Goal: Task Accomplishment & Management: Manage account settings

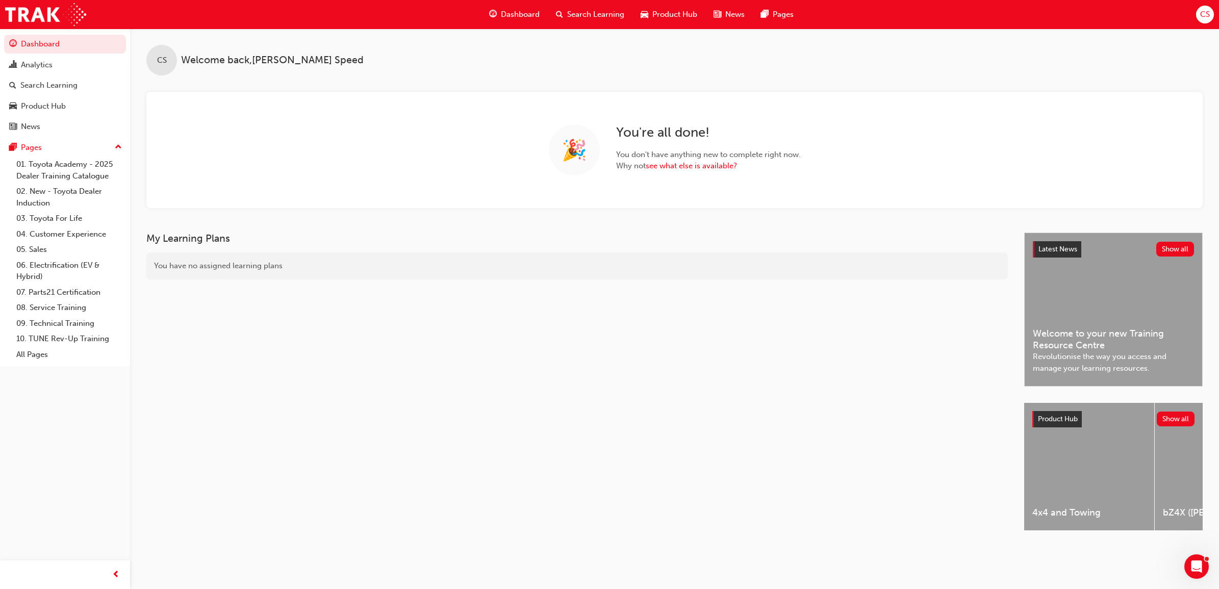
click at [1209, 19] on span "CS" at bounding box center [1206, 15] width 10 height 12
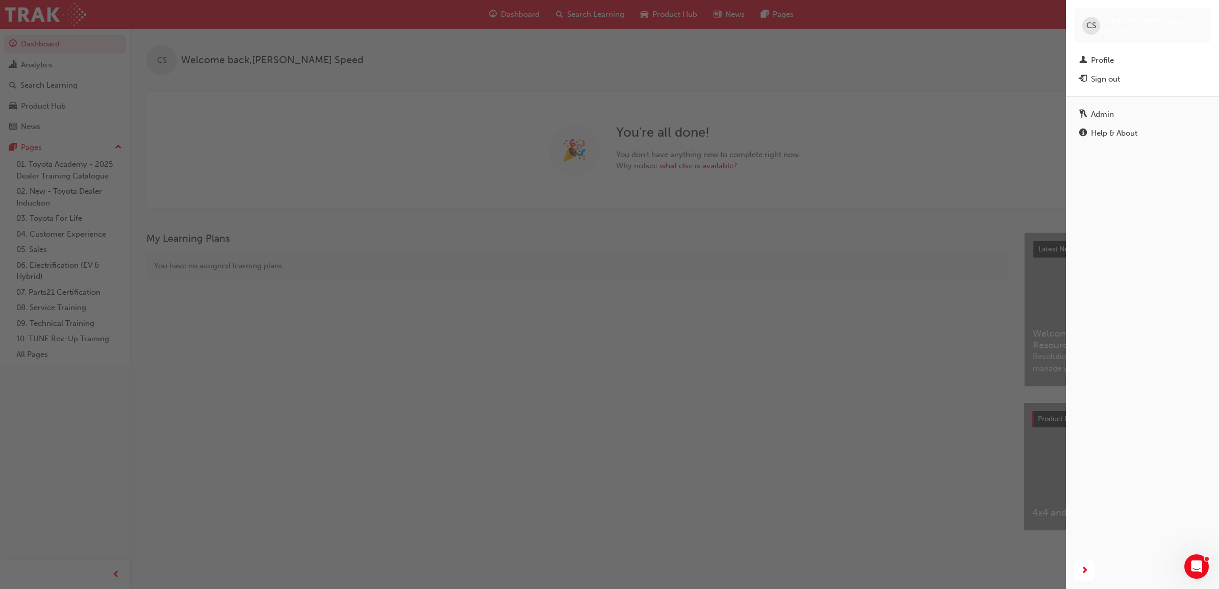
click at [1116, 110] on div "Admin" at bounding box center [1143, 114] width 127 height 13
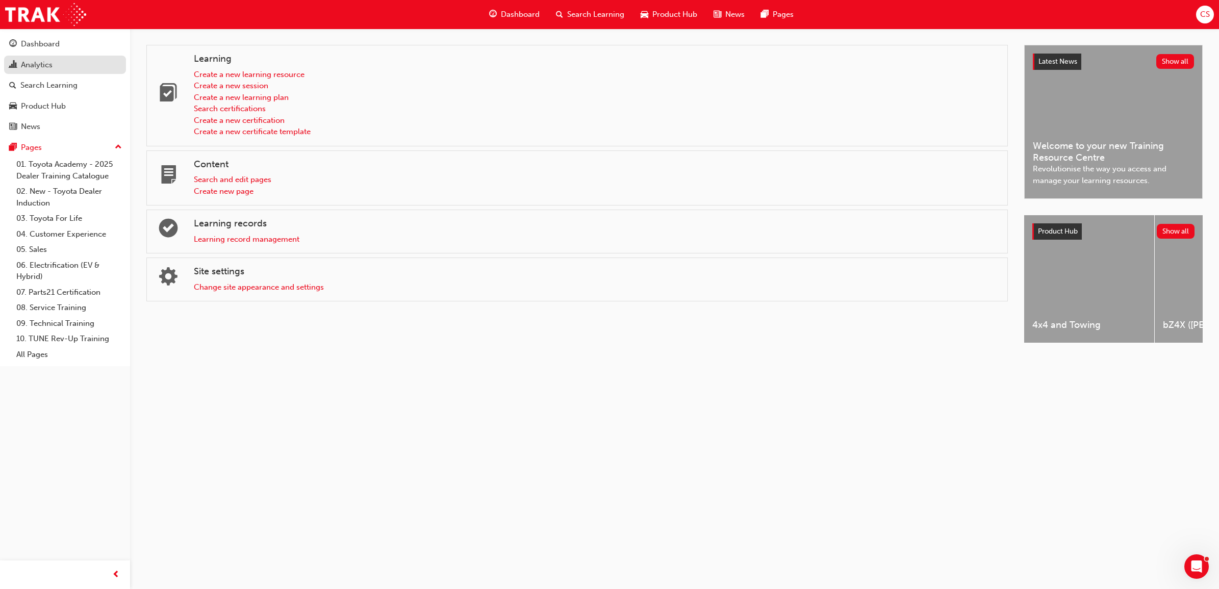
click at [56, 65] on div "Analytics" at bounding box center [65, 65] width 112 height 13
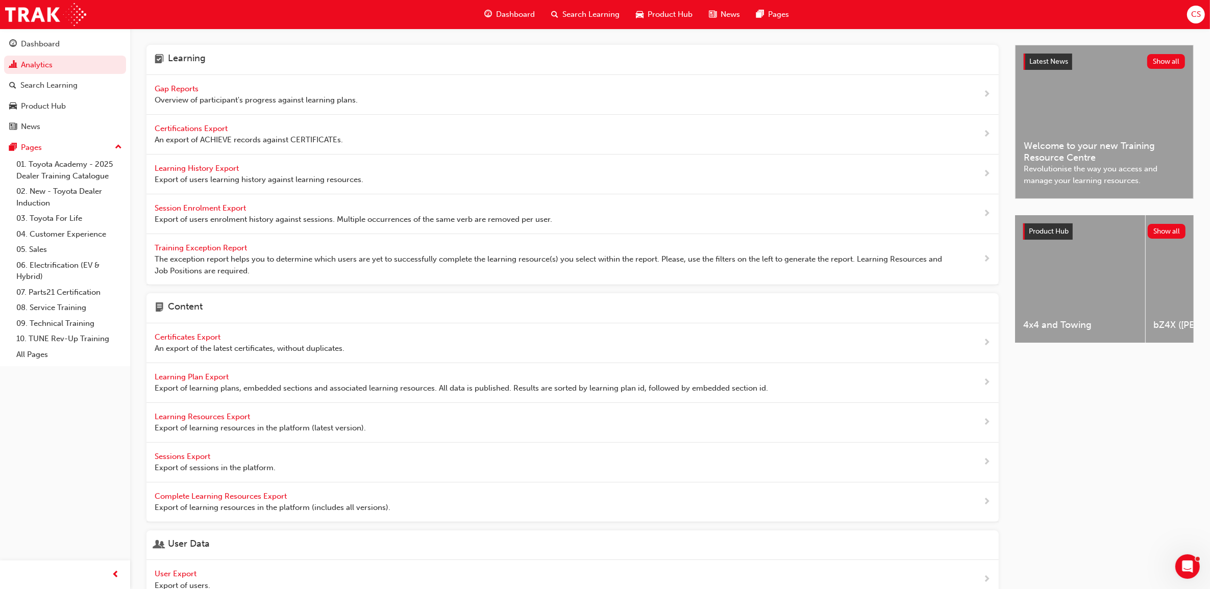
click at [182, 87] on span "Gap Reports" at bounding box center [178, 88] width 46 height 9
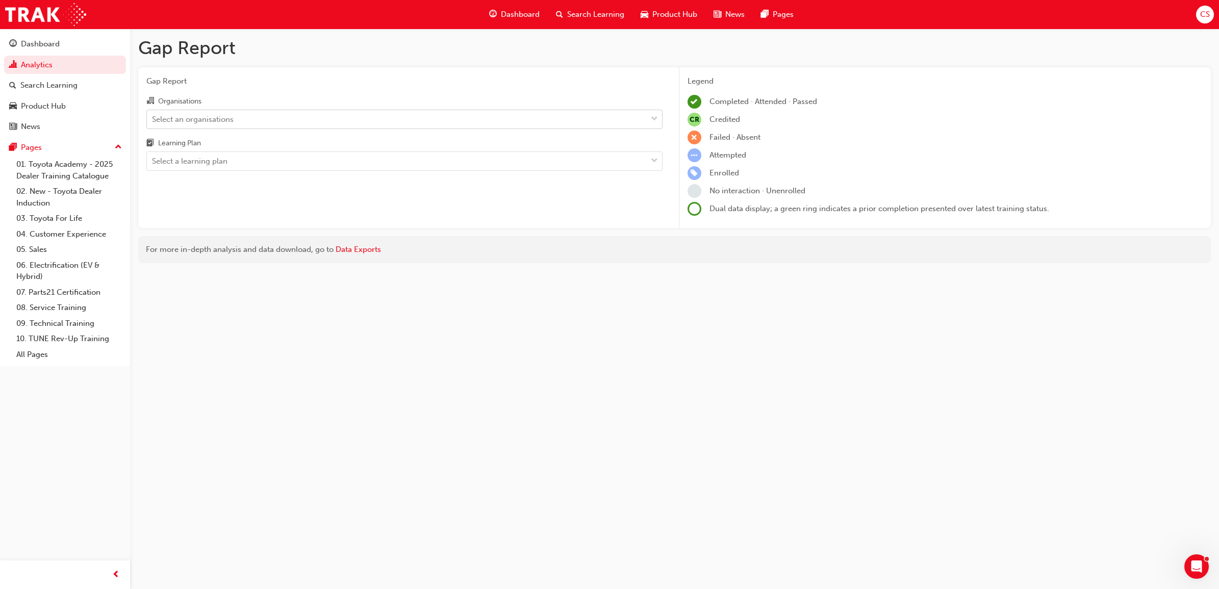
click at [244, 113] on div "Select an organisations" at bounding box center [397, 119] width 500 height 18
click at [153, 114] on input "Organisations Select an organisations" at bounding box center [152, 118] width 1 height 9
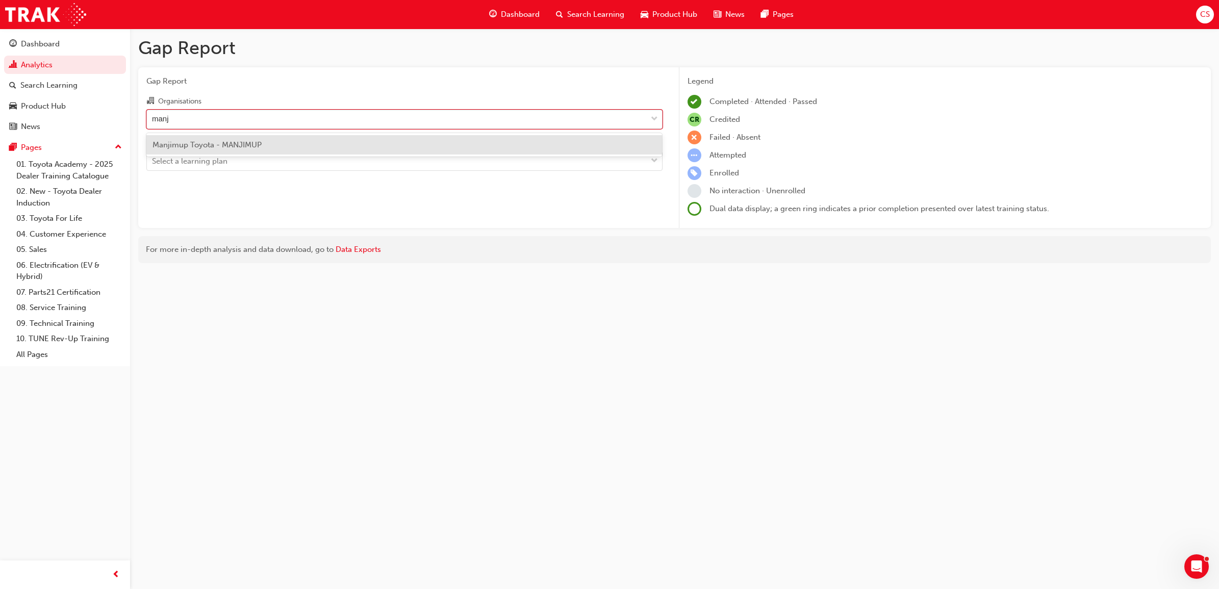
type input "manji"
click at [243, 135] on div "Manjimup Toyota - MANJIMUP" at bounding box center [404, 145] width 516 height 20
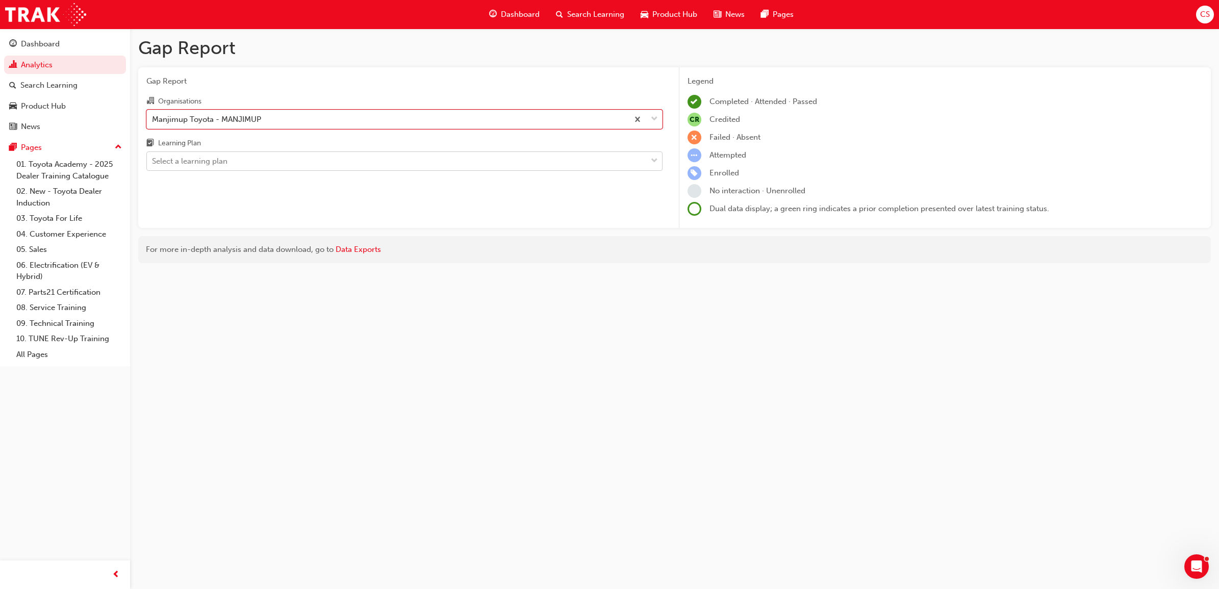
click at [202, 162] on div "Select a learning plan" at bounding box center [190, 162] width 76 height 12
click at [153, 162] on input "Learning Plan Select a learning plan" at bounding box center [152, 161] width 1 height 9
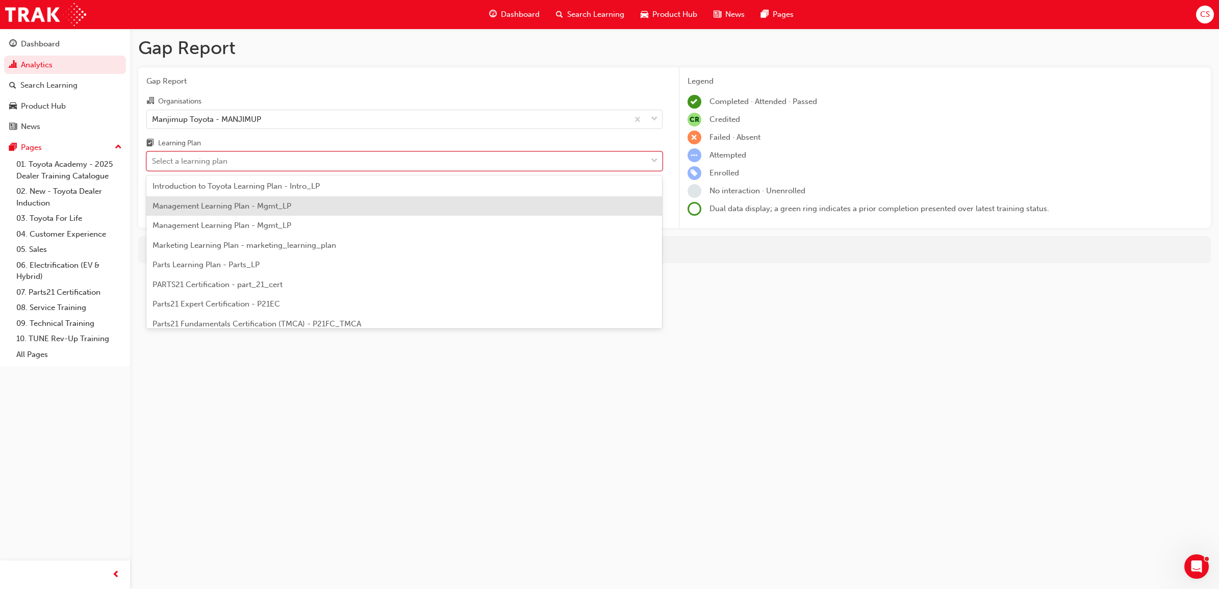
scroll to position [319, 0]
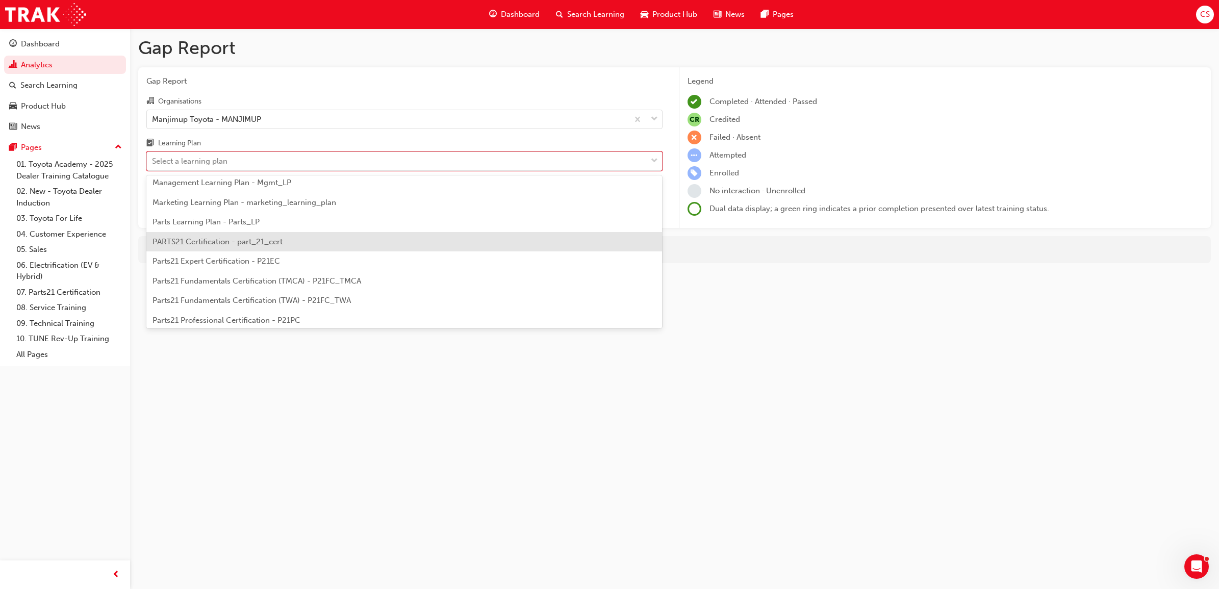
click at [282, 243] on span "PARTS21 Certification - part_21_cert" at bounding box center [218, 241] width 130 height 9
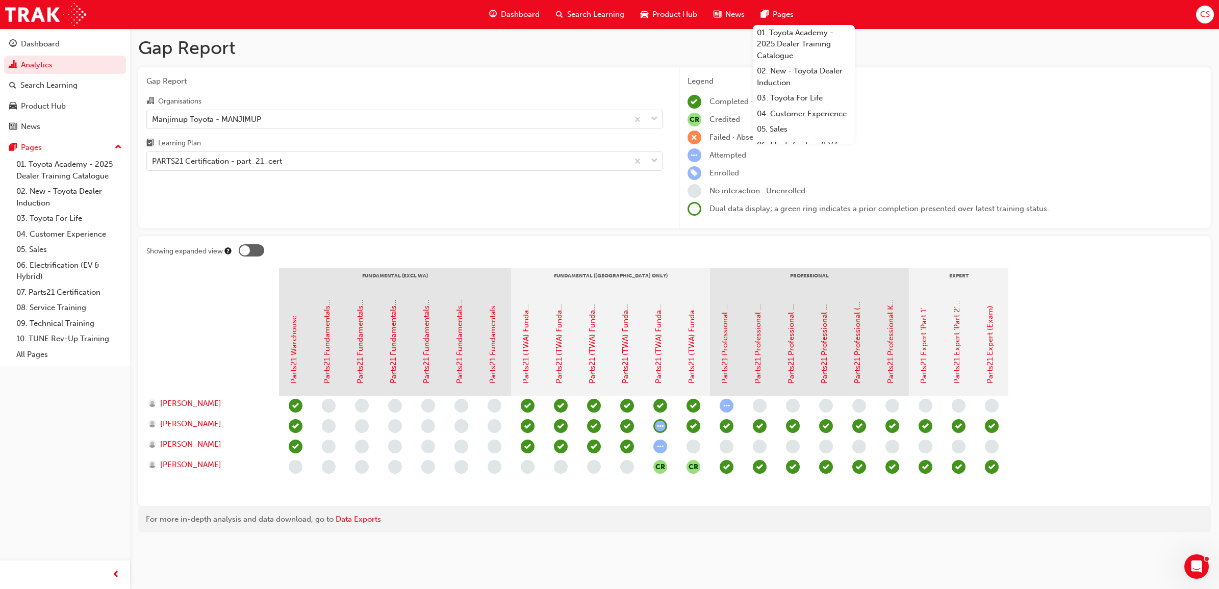
click at [1208, 19] on span "CS" at bounding box center [1206, 15] width 10 height 12
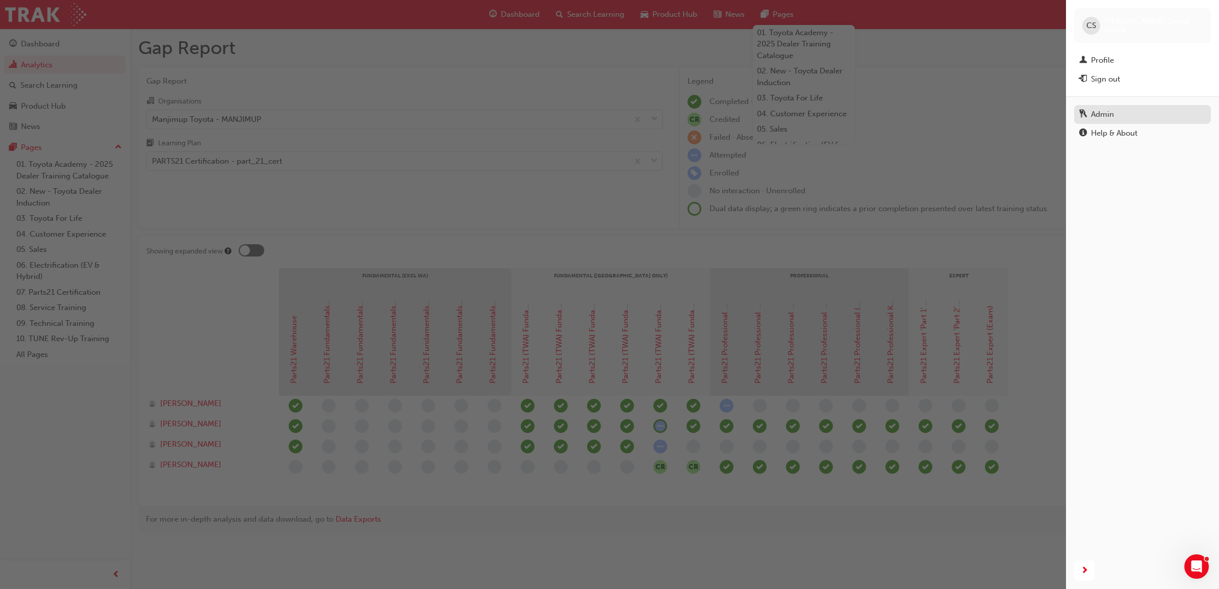
click at [1120, 123] on link "Admin" at bounding box center [1143, 114] width 137 height 19
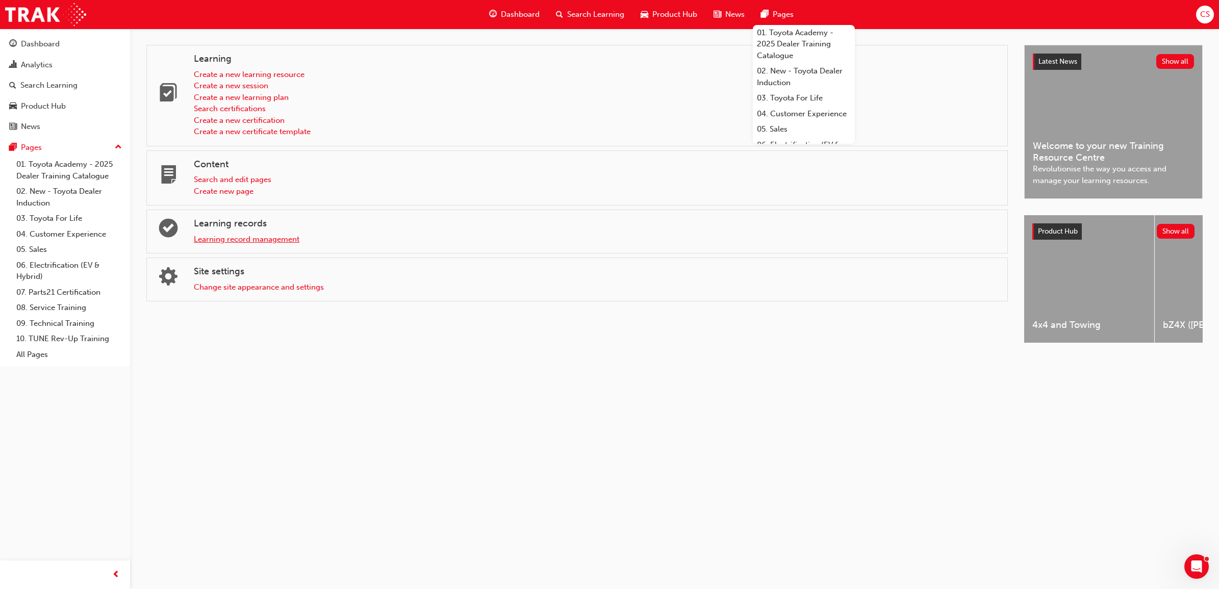
click at [264, 240] on link "Learning record management" at bounding box center [247, 239] width 106 height 9
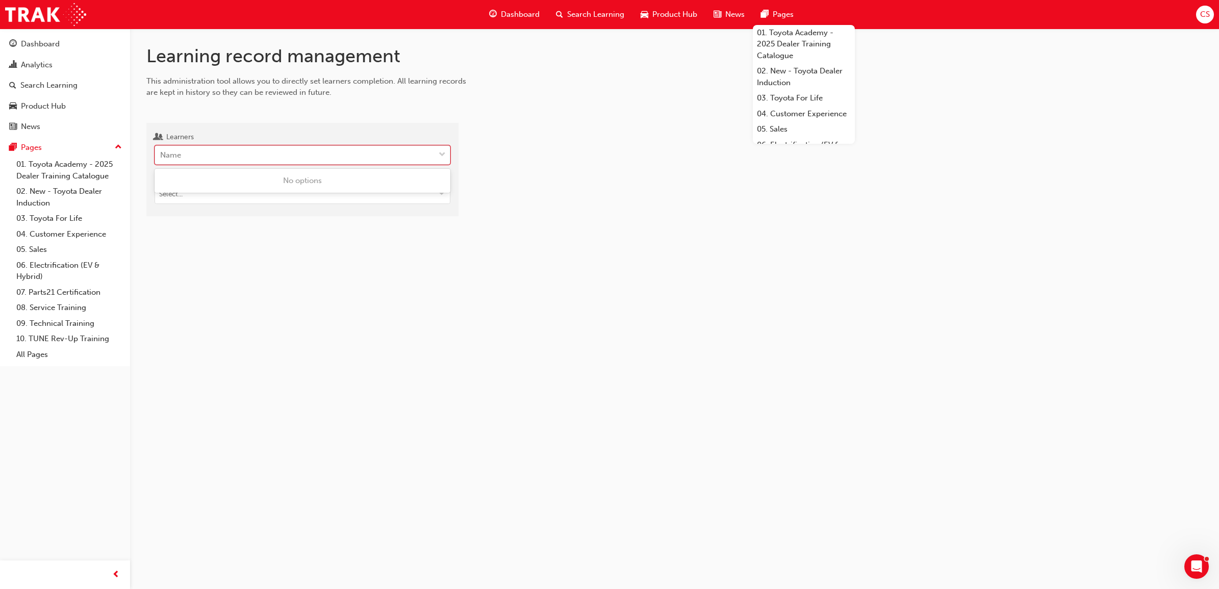
drag, startPoint x: 277, startPoint y: 154, endPoint x: 289, endPoint y: 149, distance: 12.6
click at [280, 152] on div "Name" at bounding box center [295, 155] width 280 height 18
click at [161, 152] on input "Learners 0 results available. Use Up and Down to choose options, press Enter to…" at bounding box center [160, 155] width 1 height 9
type input "[PERSON_NAME]"
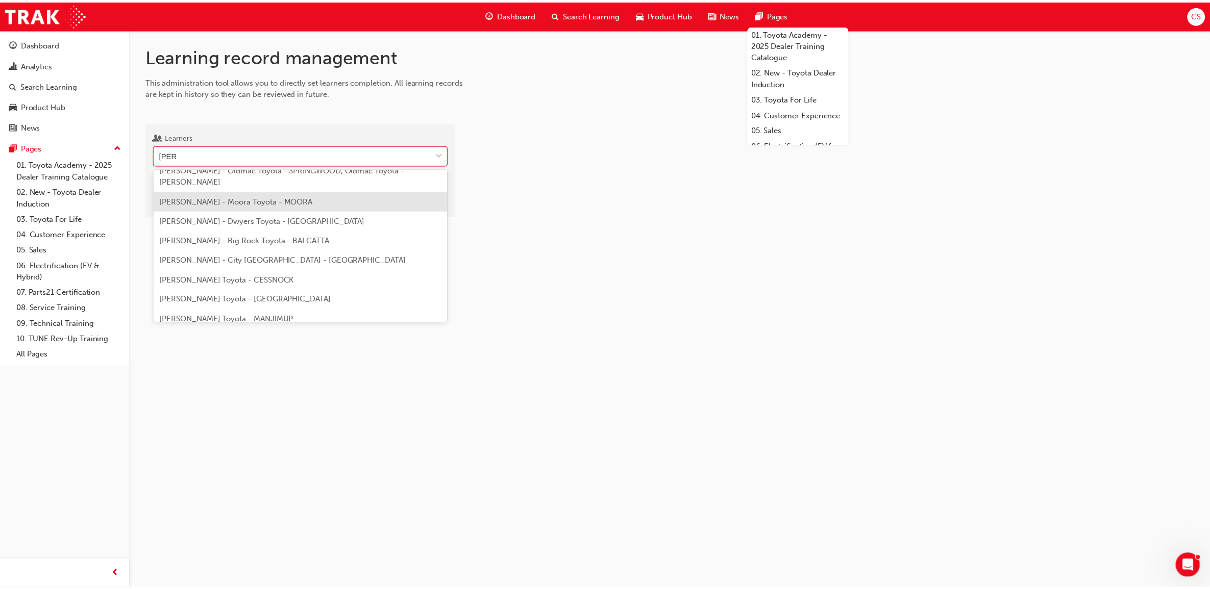
scroll to position [255, 0]
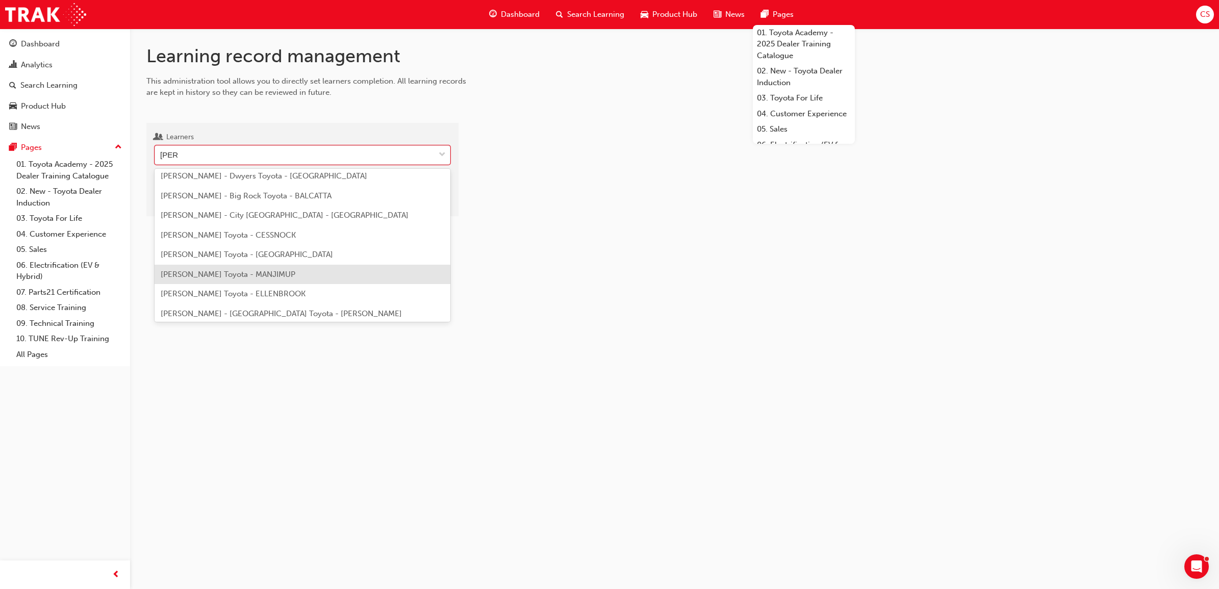
click at [287, 270] on span "[PERSON_NAME] Toyota - MANJIMUP" at bounding box center [228, 274] width 135 height 9
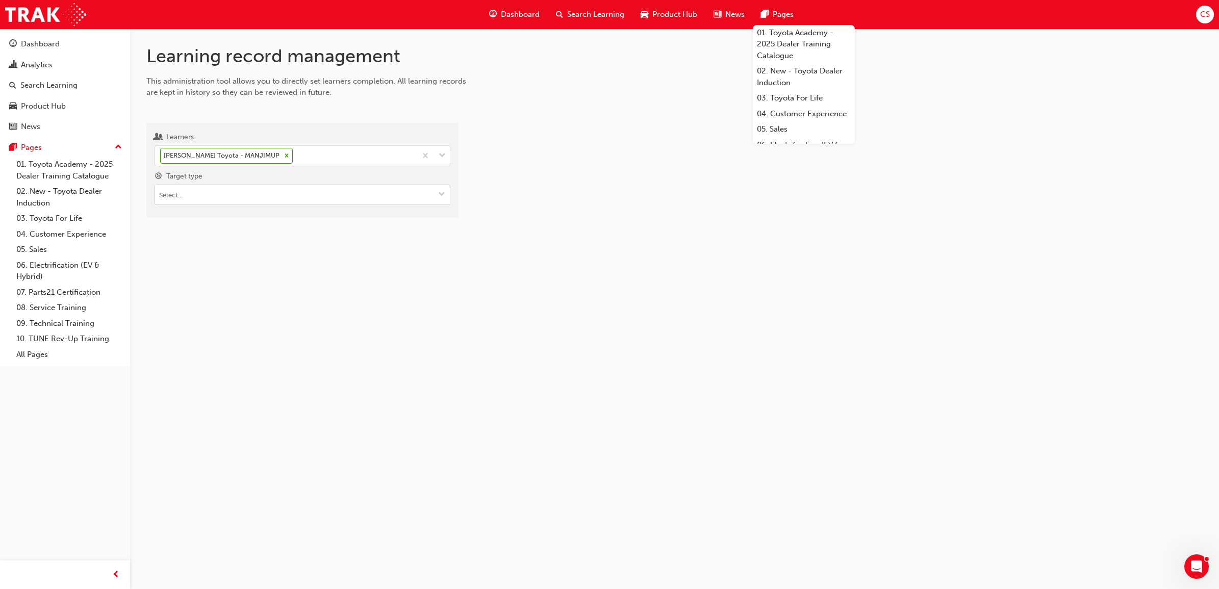
click at [186, 196] on input "Target type" at bounding box center [302, 194] width 295 height 19
click at [192, 216] on li "Learning resource - eLearning module" at bounding box center [303, 214] width 296 height 19
click at [182, 263] on input "Learning resource" at bounding box center [302, 252] width 295 height 19
type input "parts"
drag, startPoint x: 177, startPoint y: 258, endPoint x: 79, endPoint y: 258, distance: 97.5
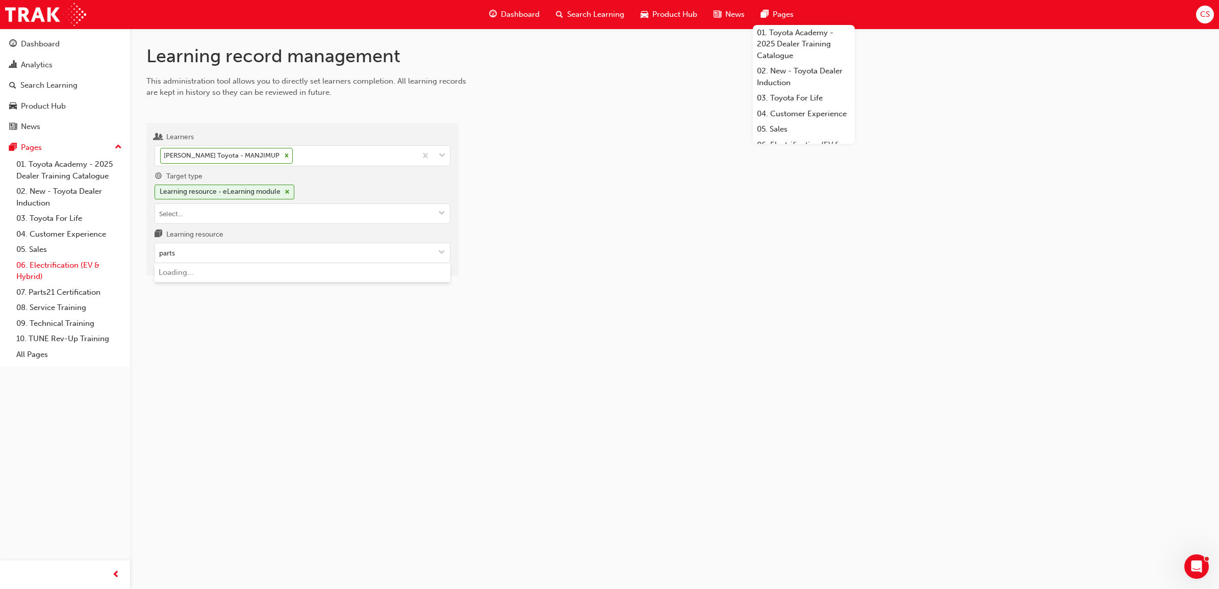
click at [79, 258] on div "Dashboard Analytics Search Learning Product Hub News Pages Pages 01. Toyota Aca…" at bounding box center [609, 294] width 1219 height 589
click at [178, 256] on input "Learning resource No results, type at least 1 character of title or code" at bounding box center [302, 252] width 295 height 19
type input "TWA"
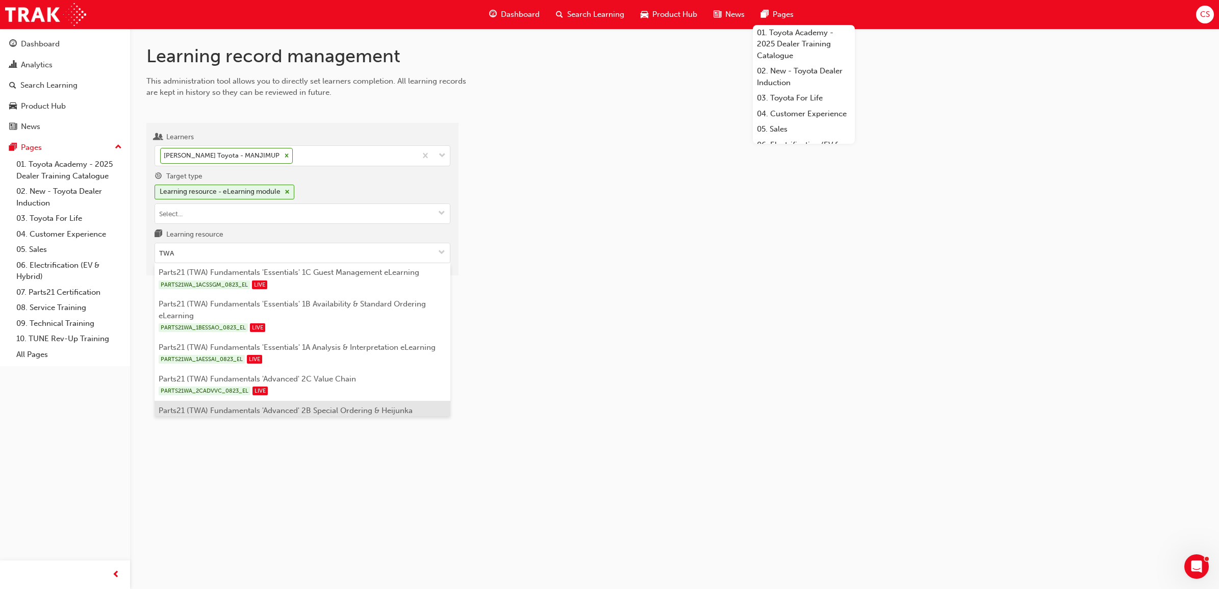
click at [304, 416] on li "Parts21 (TWA) Fundamentals 'Advanced' 2B Special Ordering & Heijunka PARTS21WA_…" at bounding box center [303, 417] width 296 height 32
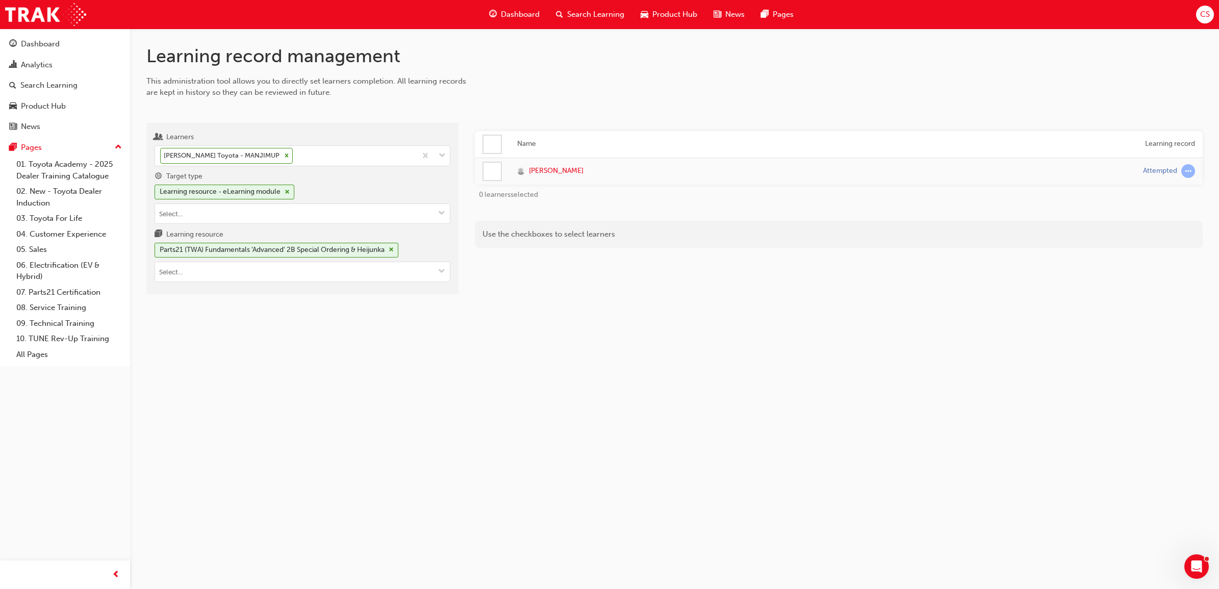
click at [492, 171] on div at bounding box center [492, 171] width 17 height 17
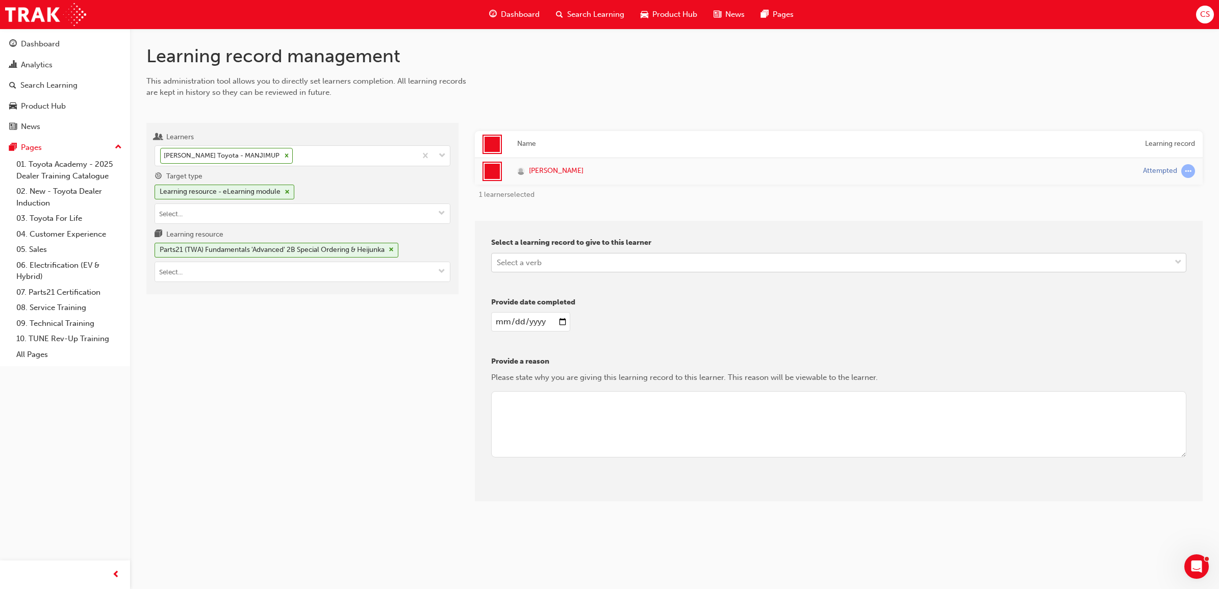
click at [544, 267] on div "Select a verb" at bounding box center [831, 263] width 679 height 18
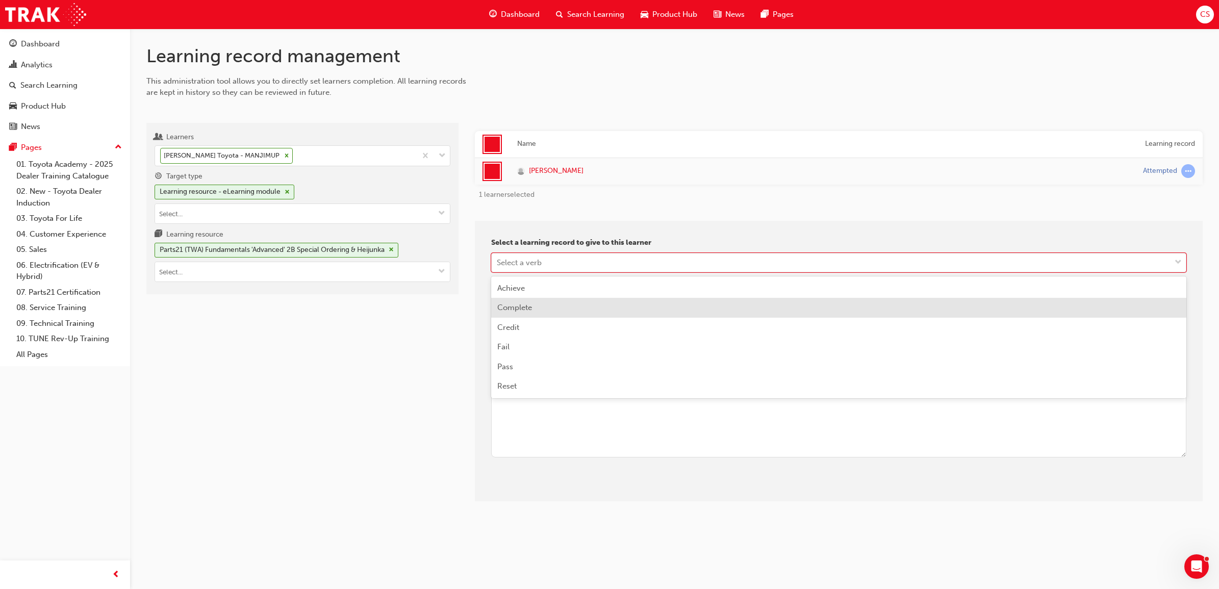
click at [537, 307] on div "Complete" at bounding box center [838, 308] width 695 height 20
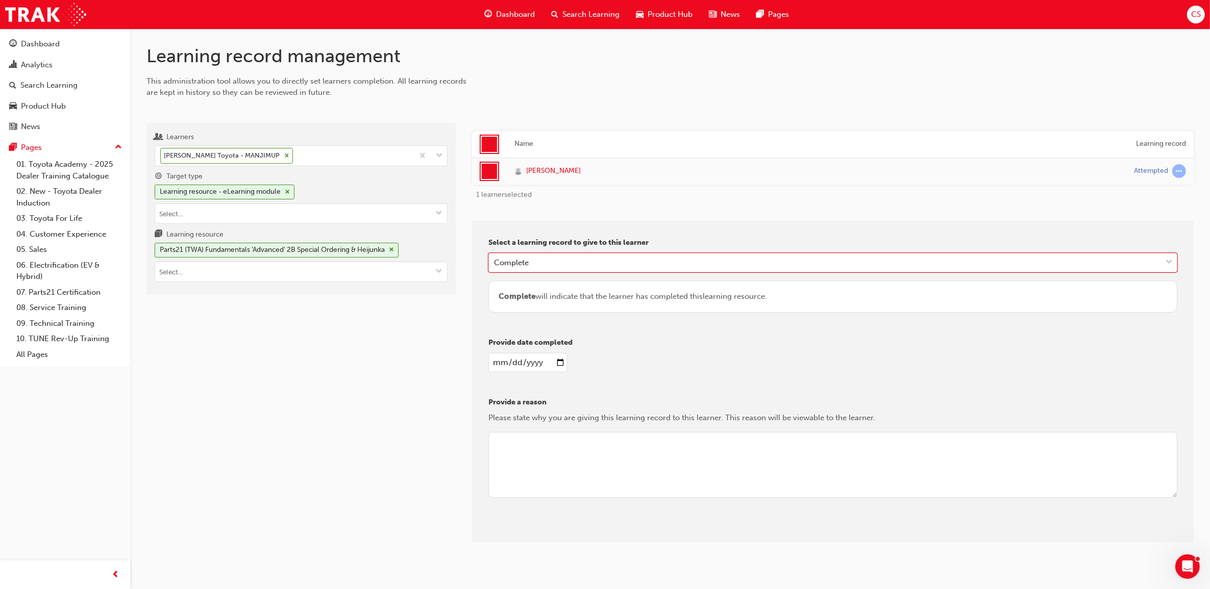
click at [562, 363] on input "date" at bounding box center [527, 362] width 79 height 19
type input "[DATE]"
click at [518, 459] on textarea at bounding box center [832, 465] width 689 height 66
type textarea "cs"
click at [562, 541] on button "Give learning records" at bounding box center [533, 534] width 91 height 17
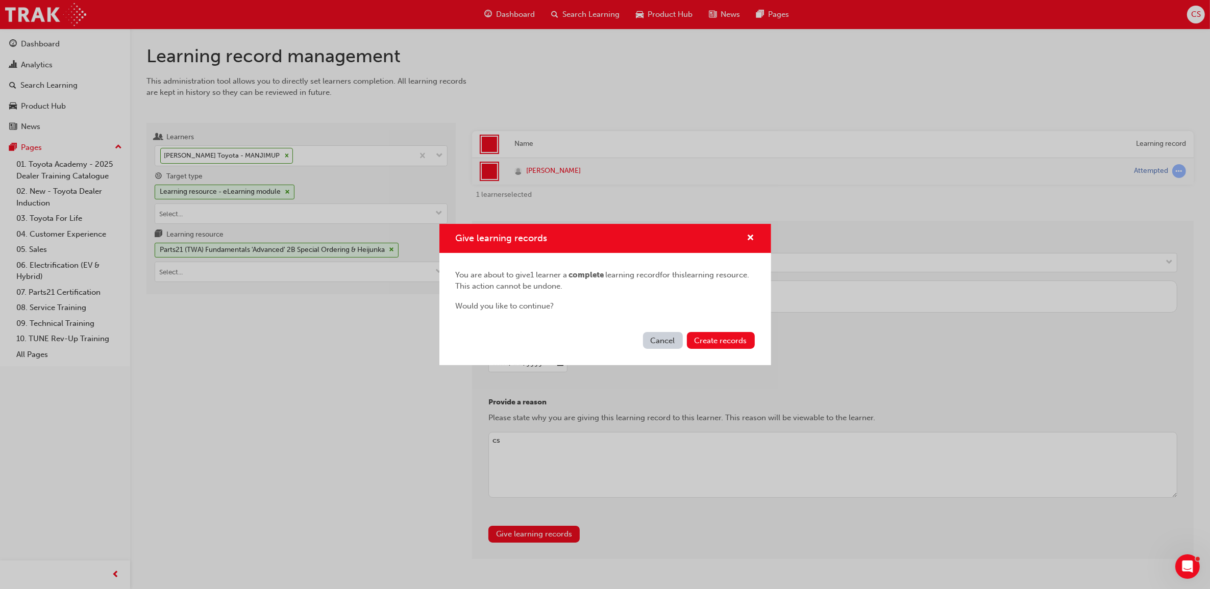
click at [709, 328] on div "Cancel Create records" at bounding box center [605, 346] width 332 height 37
click at [710, 335] on button "Create records" at bounding box center [721, 340] width 68 height 17
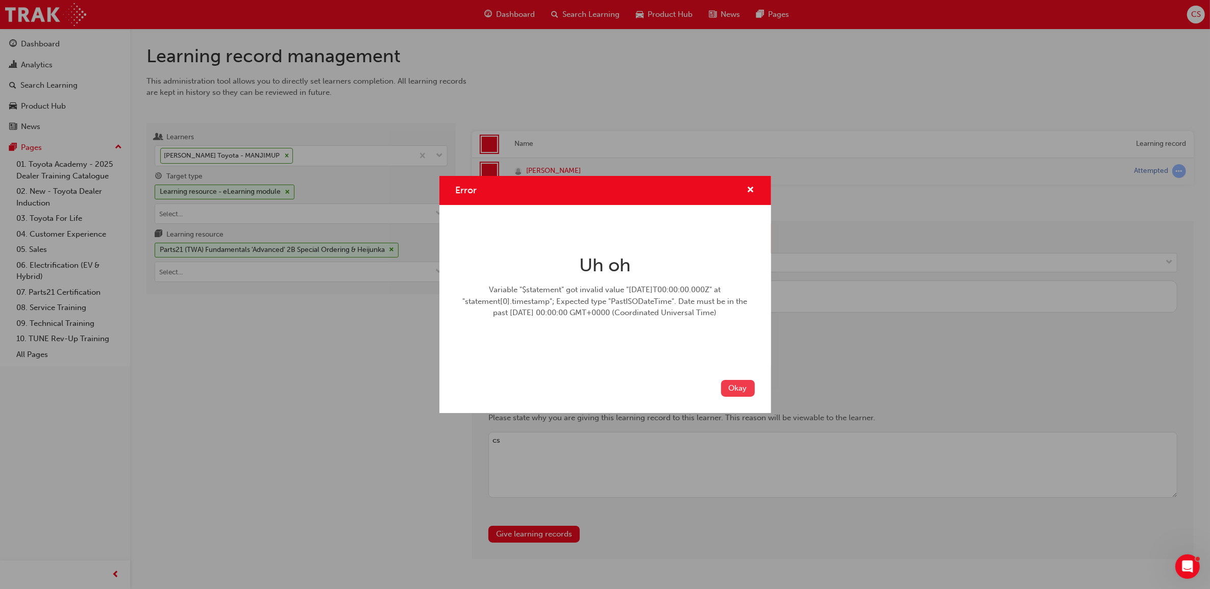
click at [737, 388] on button "Okay" at bounding box center [738, 388] width 34 height 17
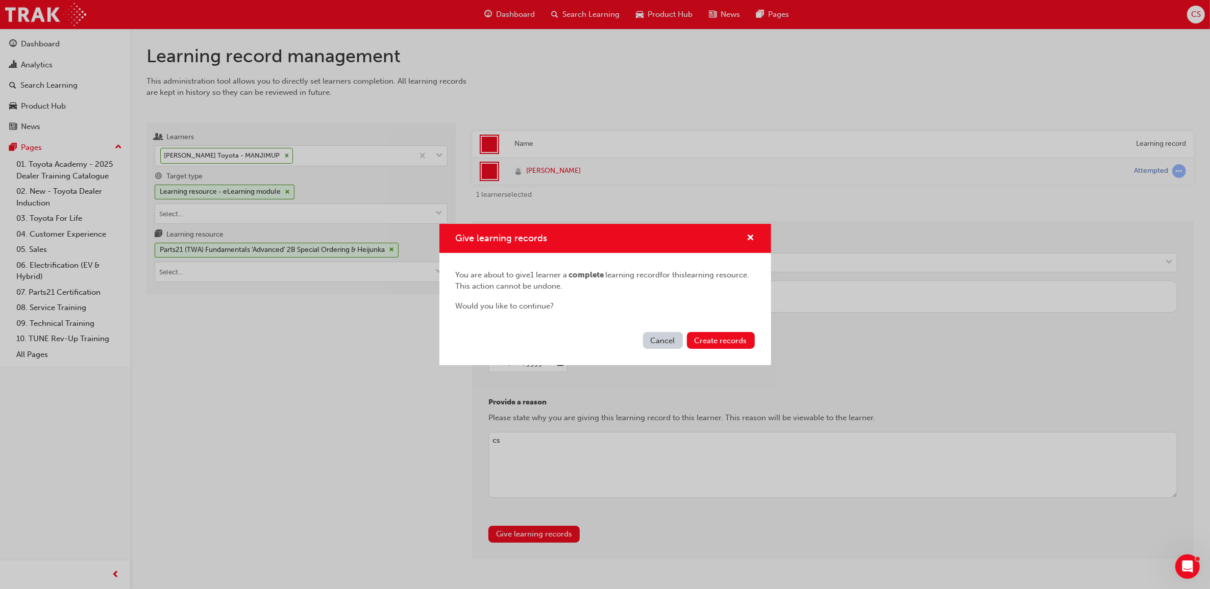
click at [670, 344] on button "Cancel" at bounding box center [663, 340] width 40 height 17
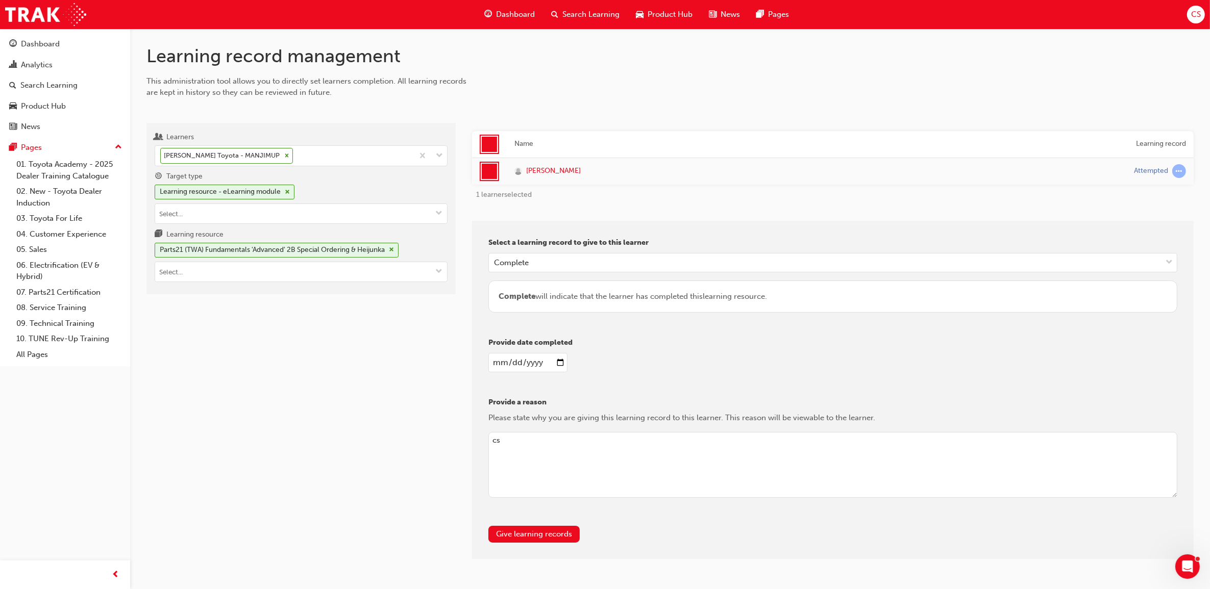
click at [557, 365] on input "[DATE]" at bounding box center [527, 362] width 79 height 19
click at [521, 533] on button "Give learning records" at bounding box center [533, 534] width 91 height 17
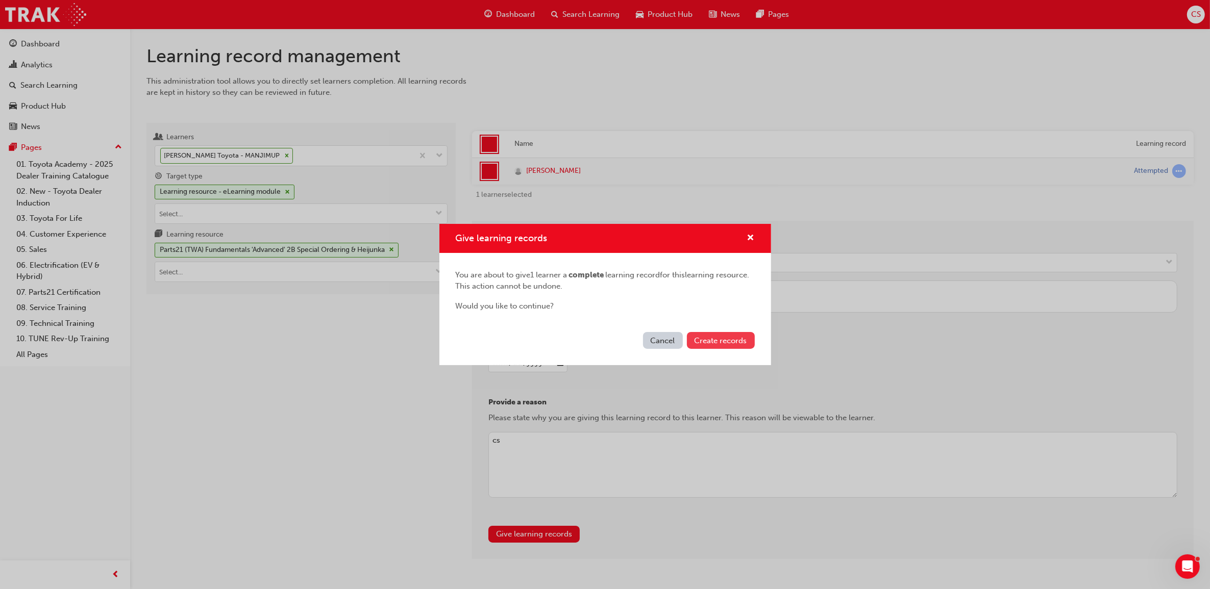
click at [744, 342] on span "Create records" at bounding box center [720, 340] width 53 height 9
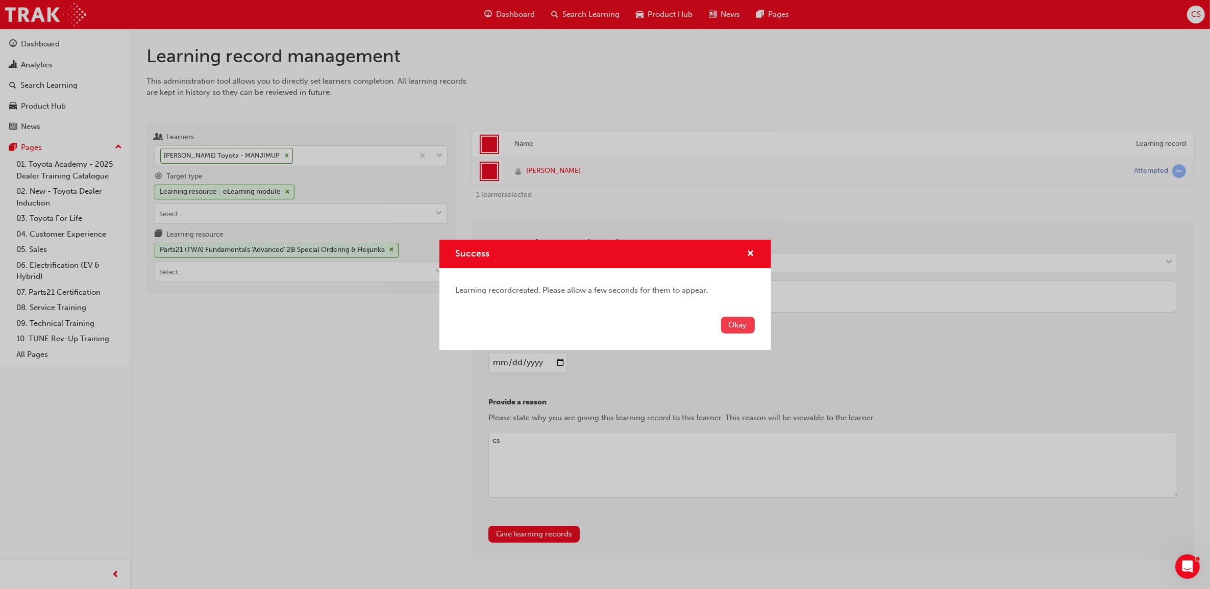
click at [746, 328] on button "Okay" at bounding box center [738, 325] width 34 height 17
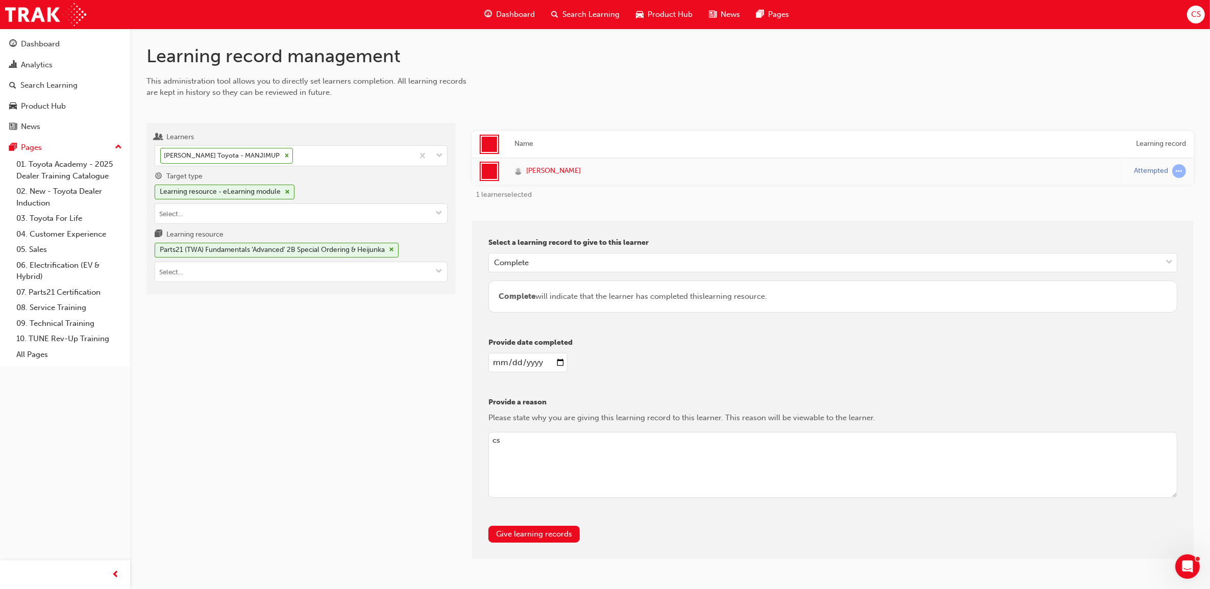
click at [560, 363] on input "[DATE]" at bounding box center [527, 362] width 79 height 19
type input "[DATE]"
click at [524, 536] on button "Give learning records" at bounding box center [533, 534] width 91 height 17
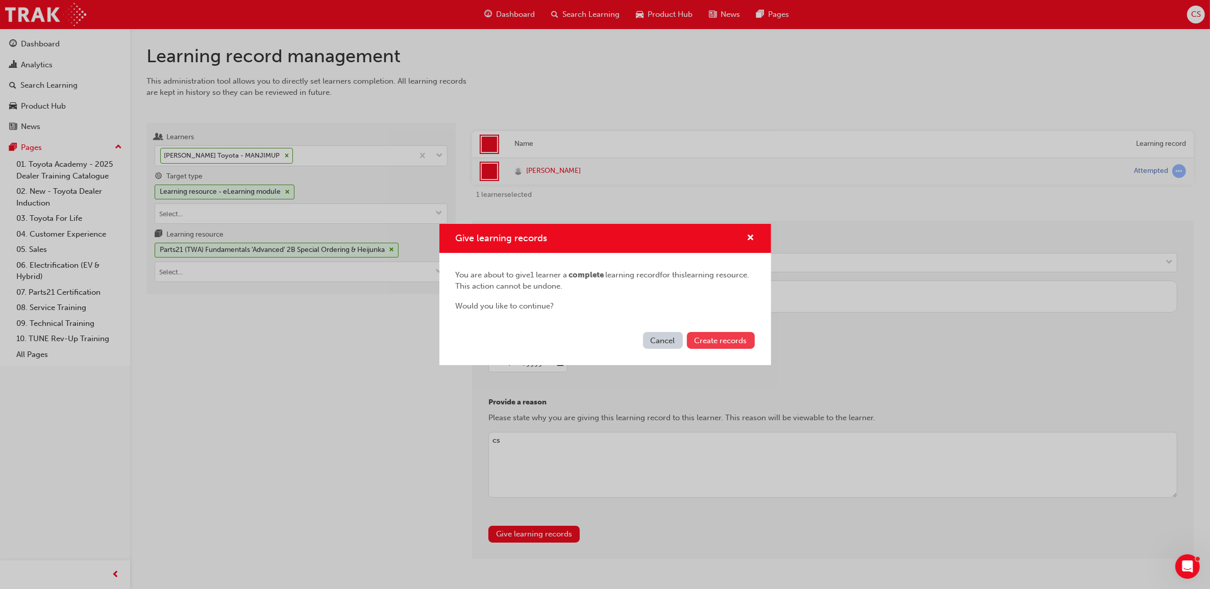
click at [738, 345] on button "Create records" at bounding box center [721, 340] width 68 height 17
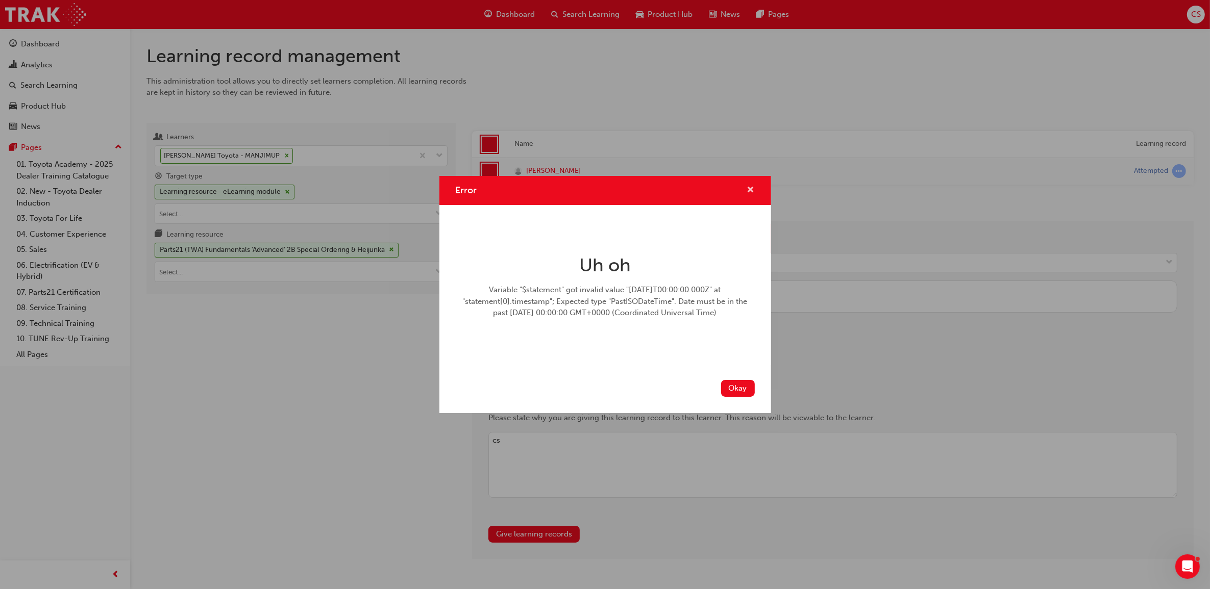
click at [752, 190] on span "cross-icon" at bounding box center [751, 190] width 8 height 9
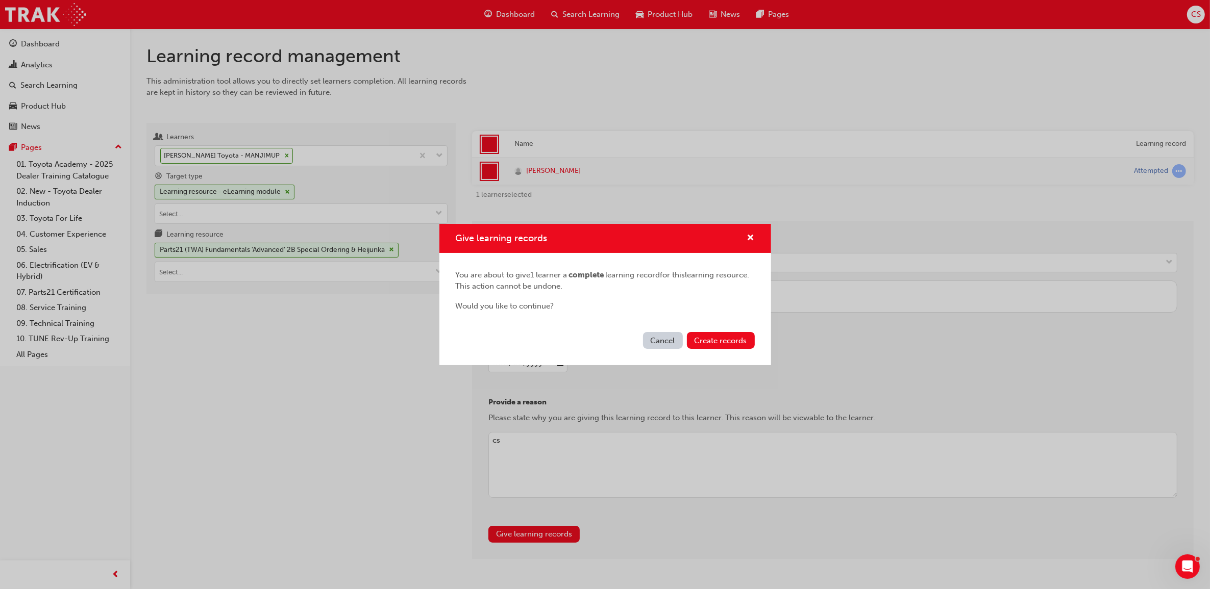
click at [906, 366] on div "Give learning records You are about to give 1 learner a complete learning recor…" at bounding box center [605, 294] width 1210 height 589
click at [751, 240] on span "cross-icon" at bounding box center [751, 238] width 8 height 9
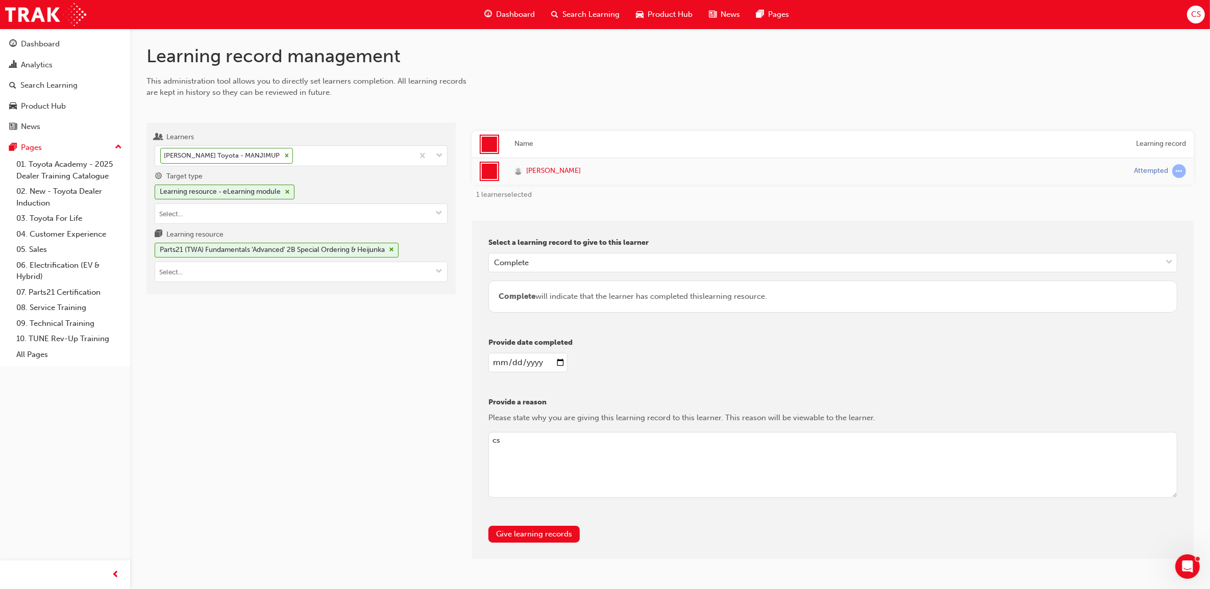
click at [558, 365] on input "[DATE]" at bounding box center [527, 362] width 79 height 19
click at [511, 535] on button "Give learning records" at bounding box center [533, 534] width 91 height 17
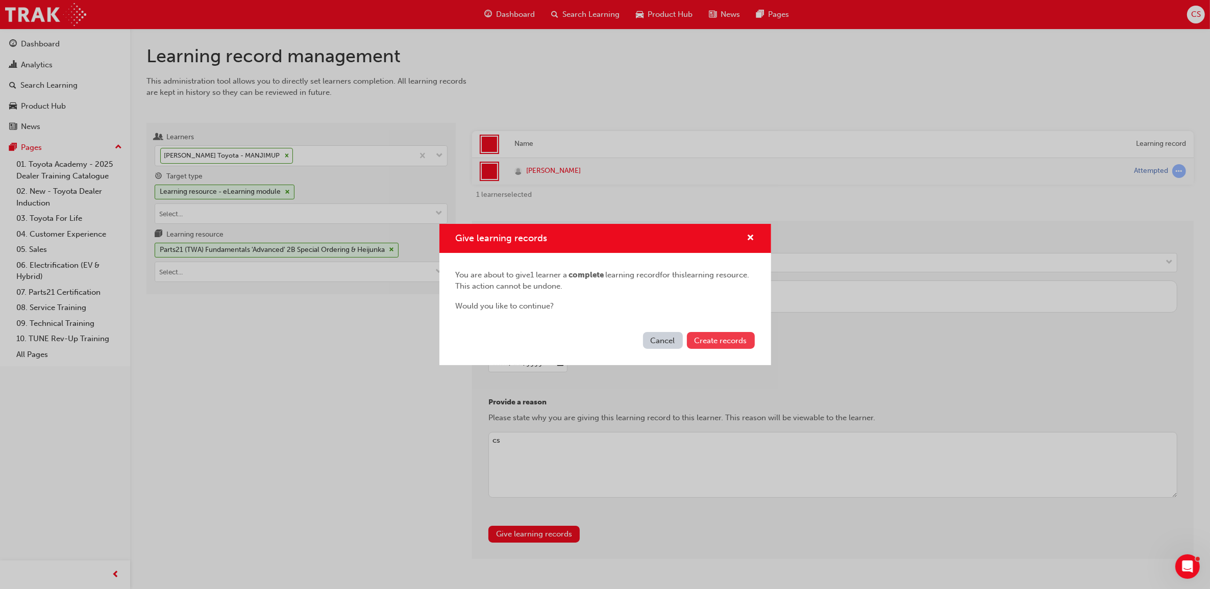
click at [711, 342] on span "Create records" at bounding box center [720, 340] width 53 height 9
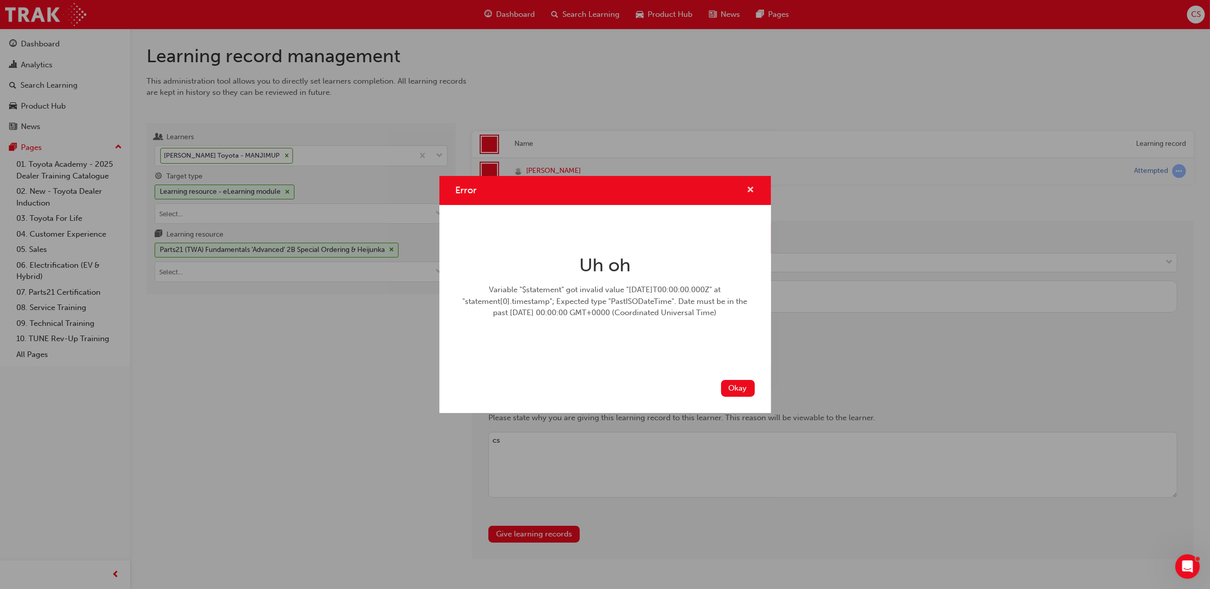
drag, startPoint x: 744, startPoint y: 187, endPoint x: 754, endPoint y: 189, distance: 9.9
click at [753, 189] on div "Error" at bounding box center [747, 190] width 16 height 13
click at [754, 194] on span "cross-icon" at bounding box center [751, 190] width 8 height 9
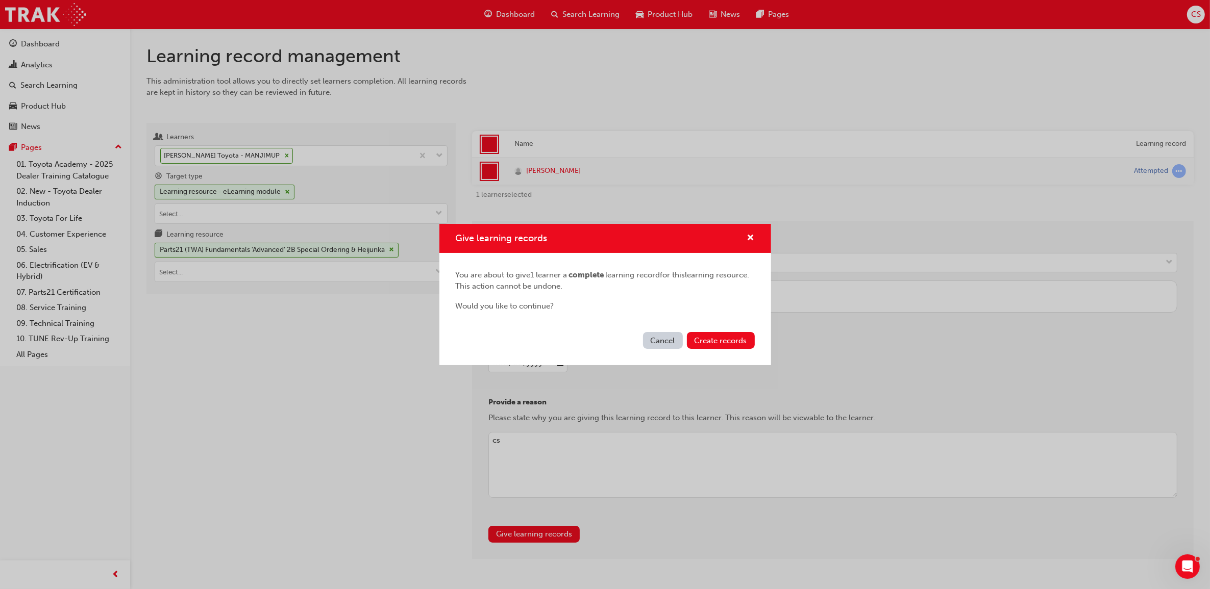
click at [322, 439] on div "Give learning records You are about to give 1 learner a complete learning recor…" at bounding box center [605, 294] width 1210 height 589
click at [655, 340] on button "Cancel" at bounding box center [663, 340] width 40 height 17
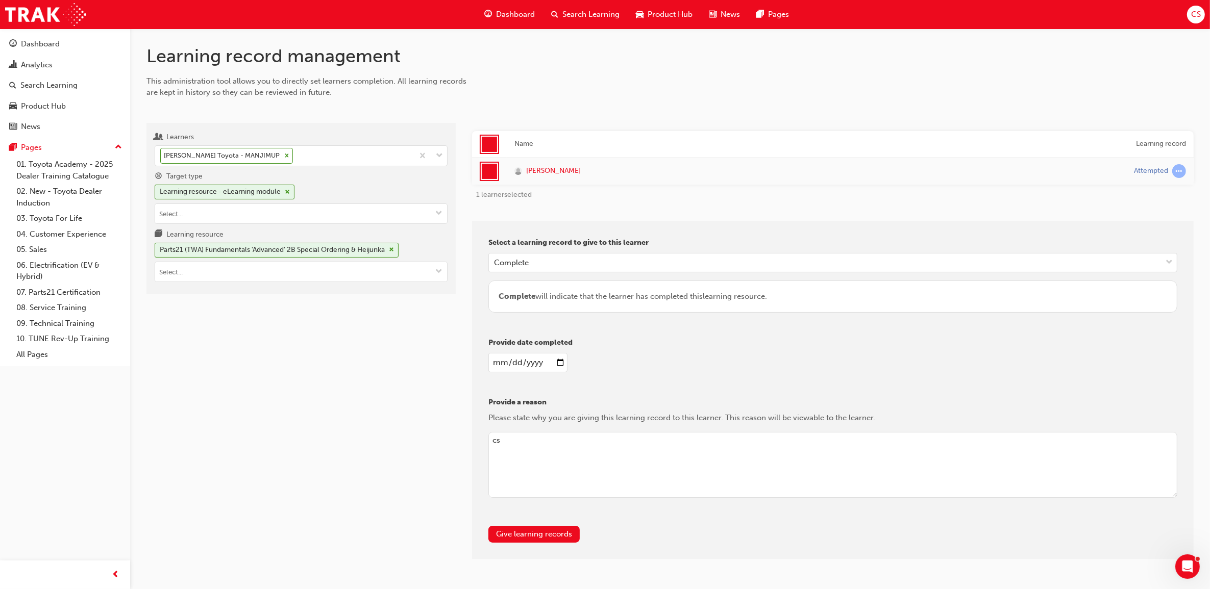
click at [356, 339] on div "Learners [PERSON_NAME] Toyota - MANJIMUP Target type Learning resource - eLearn…" at bounding box center [300, 341] width 309 height 436
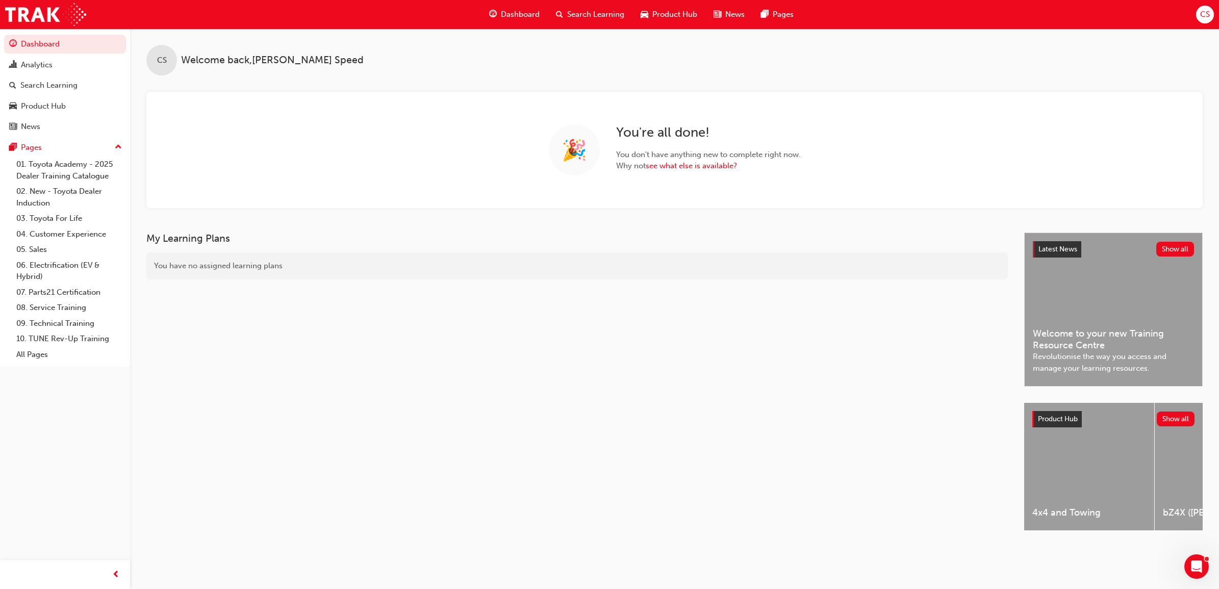
click at [589, 16] on span "Search Learning" at bounding box center [595, 15] width 57 height 12
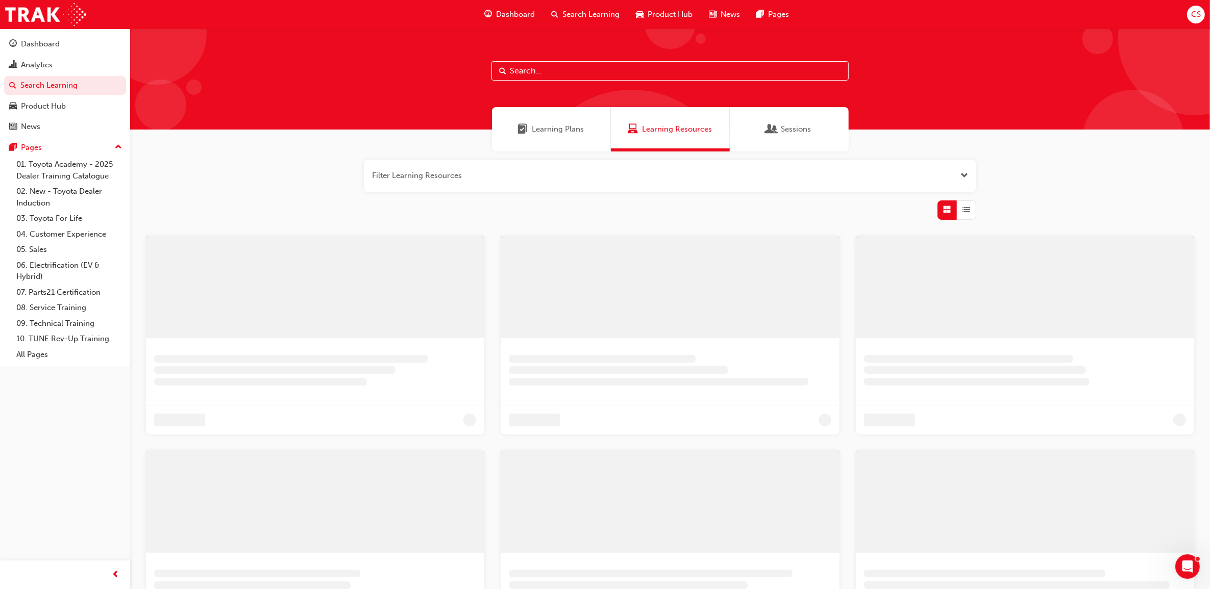
click at [613, 76] on input "text" at bounding box center [669, 70] width 357 height 19
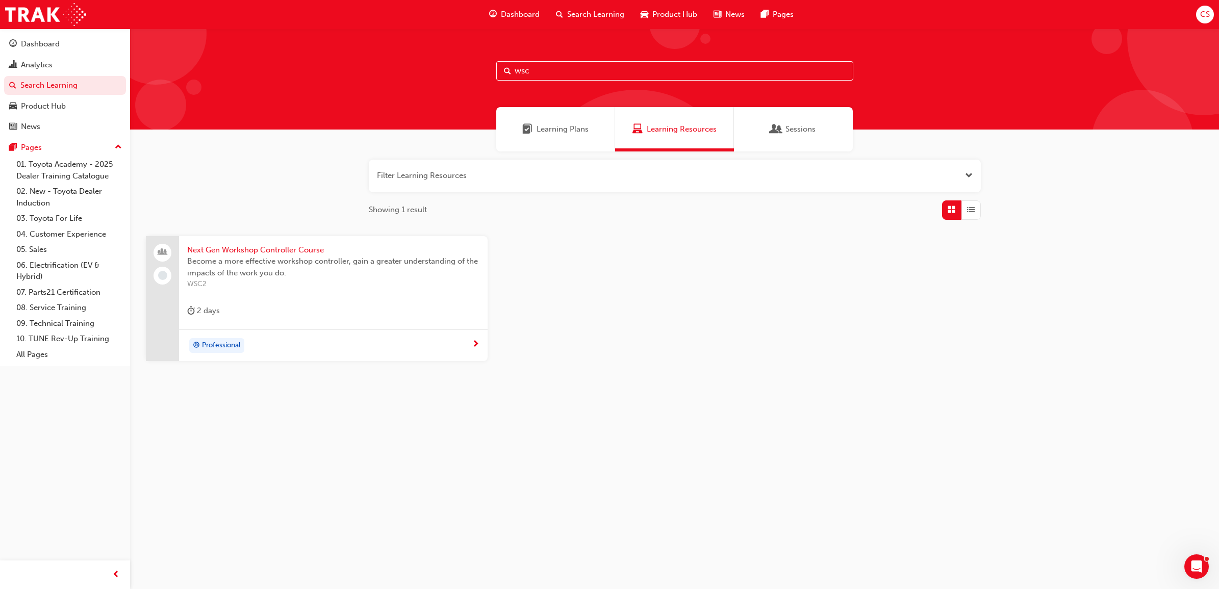
type input "wsc"
click at [271, 254] on span "Next Gen Workshop Controller Course" at bounding box center [333, 250] width 292 height 12
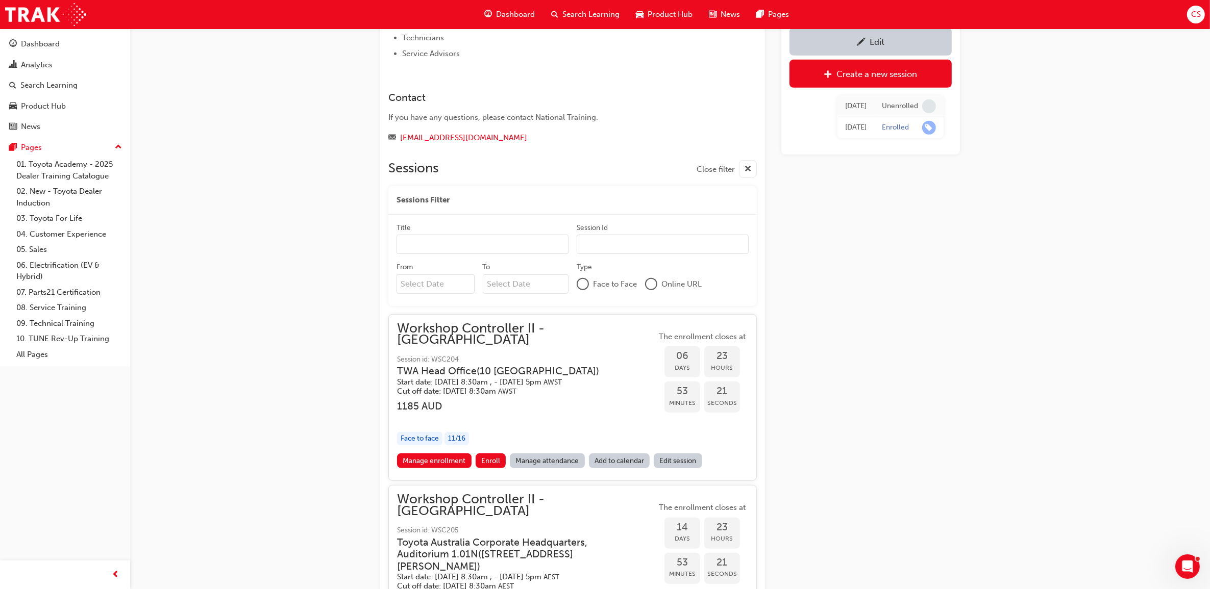
scroll to position [681, 0]
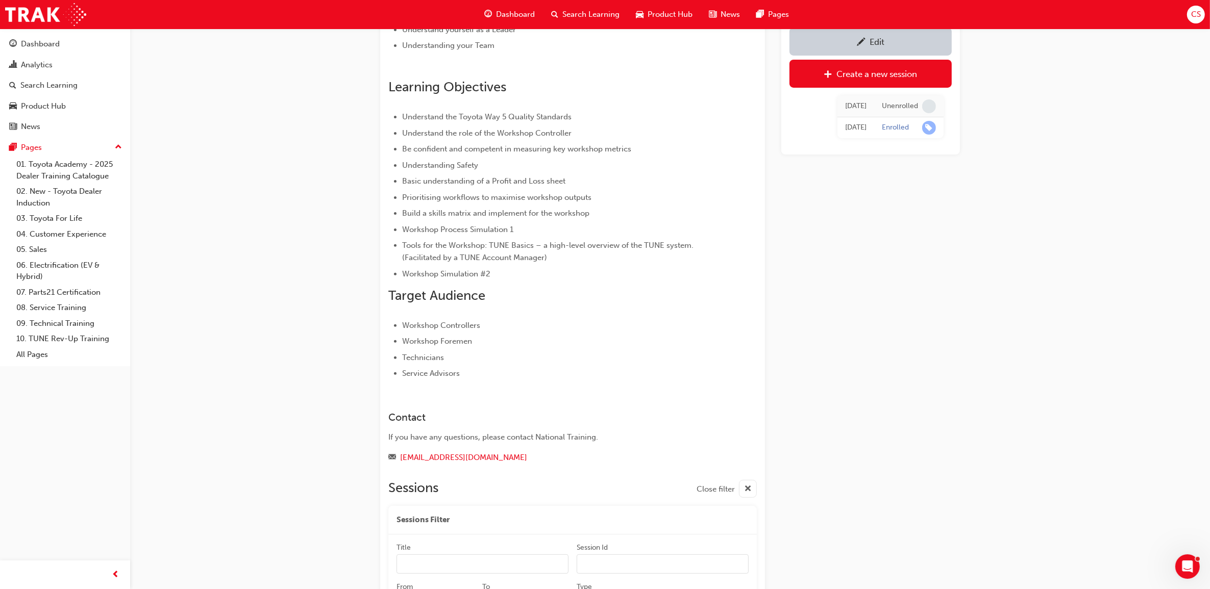
click at [601, 18] on span "Search Learning" at bounding box center [590, 15] width 57 height 12
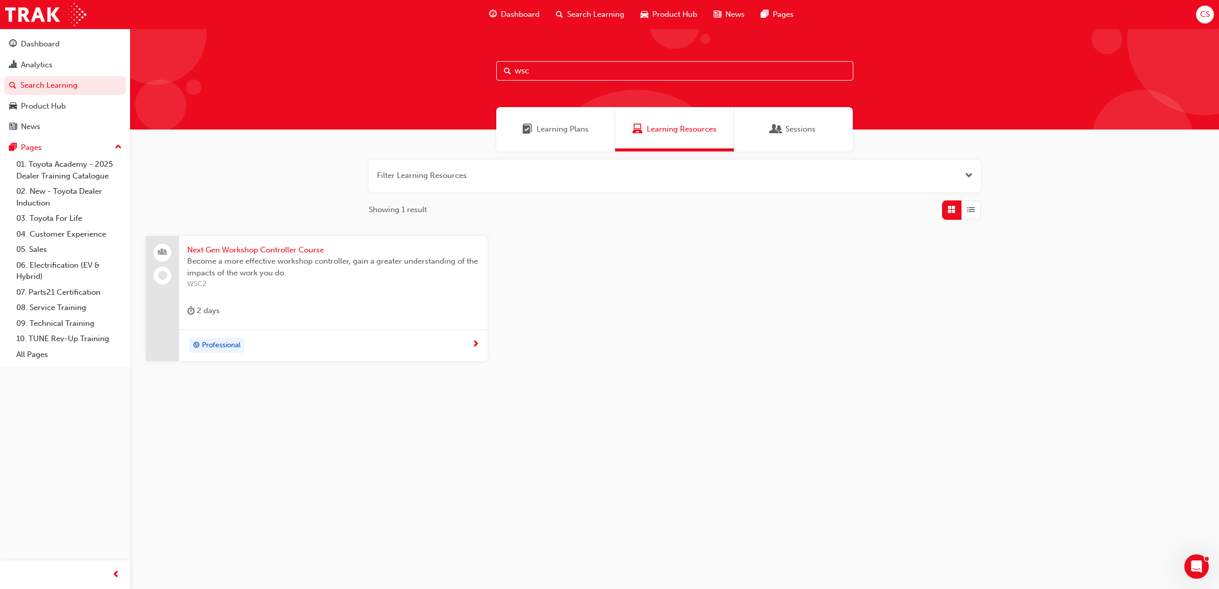
click at [593, 78] on input "wsc" at bounding box center [674, 70] width 357 height 19
drag, startPoint x: 571, startPoint y: 73, endPoint x: 443, endPoint y: 70, distance: 128.6
click at [443, 70] on div "wsc" at bounding box center [674, 79] width 1089 height 101
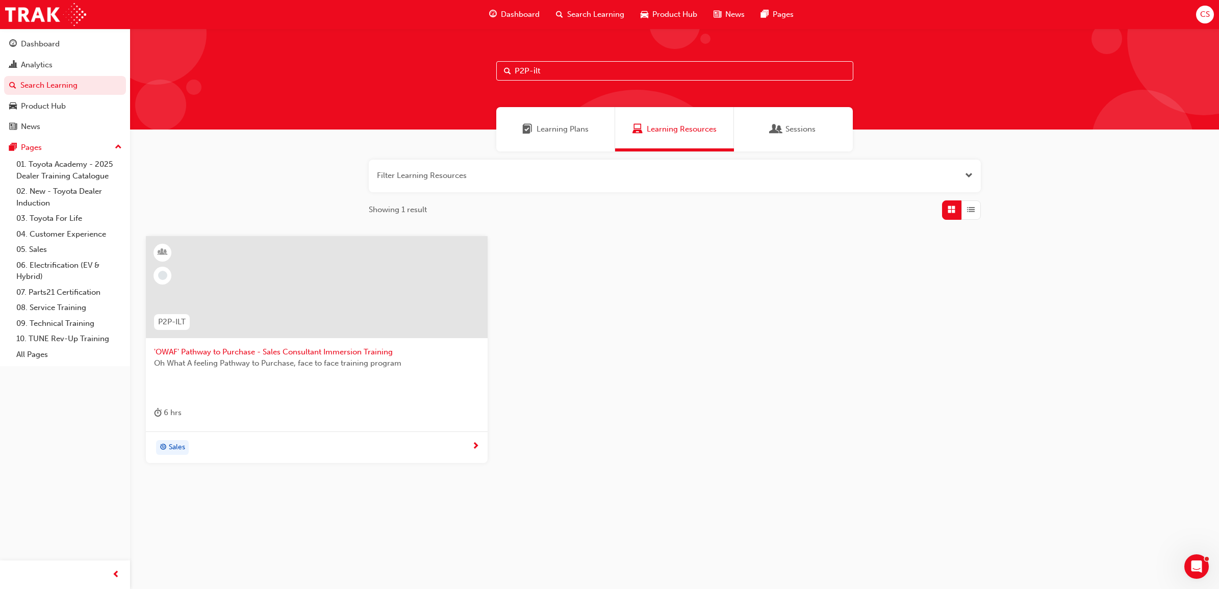
type input "P2P-ilt"
click at [349, 355] on span "'OWAF' Pathway to Purchase - Sales Consultant Immersion Training" at bounding box center [317, 352] width 326 height 12
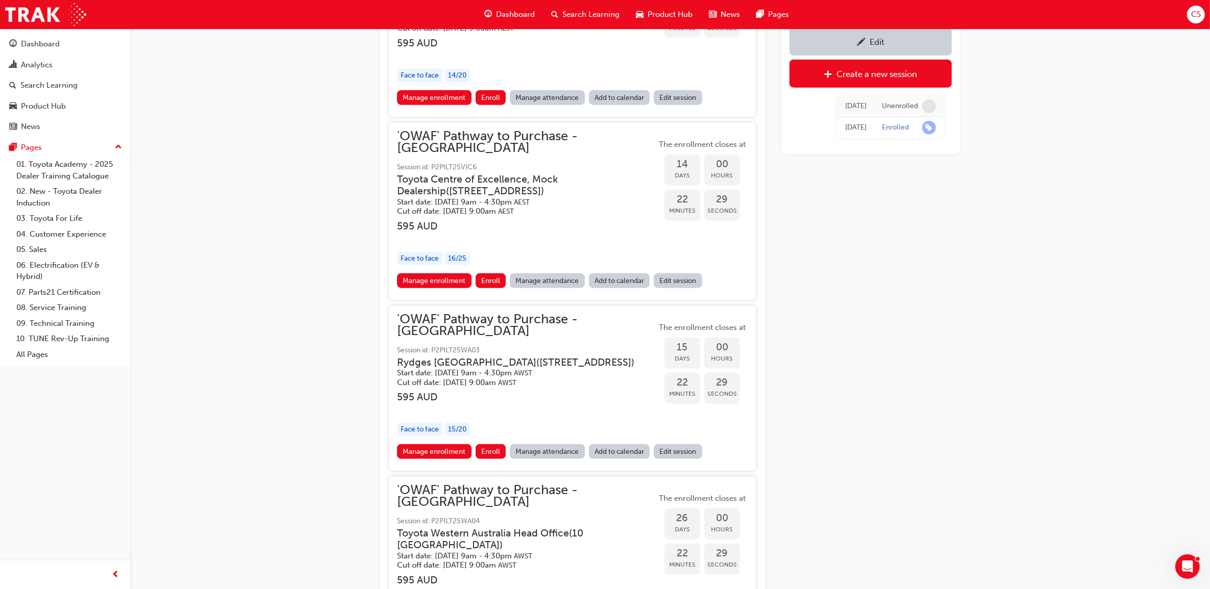
scroll to position [1359, 0]
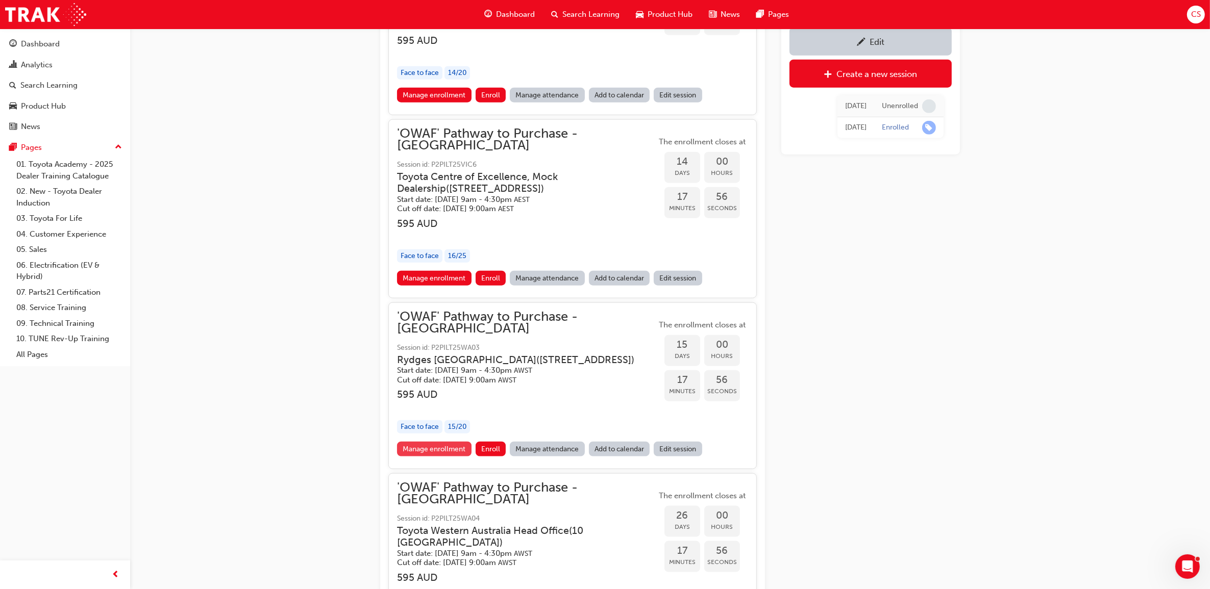
click at [448, 442] on link "Manage enrollment" at bounding box center [434, 449] width 74 height 15
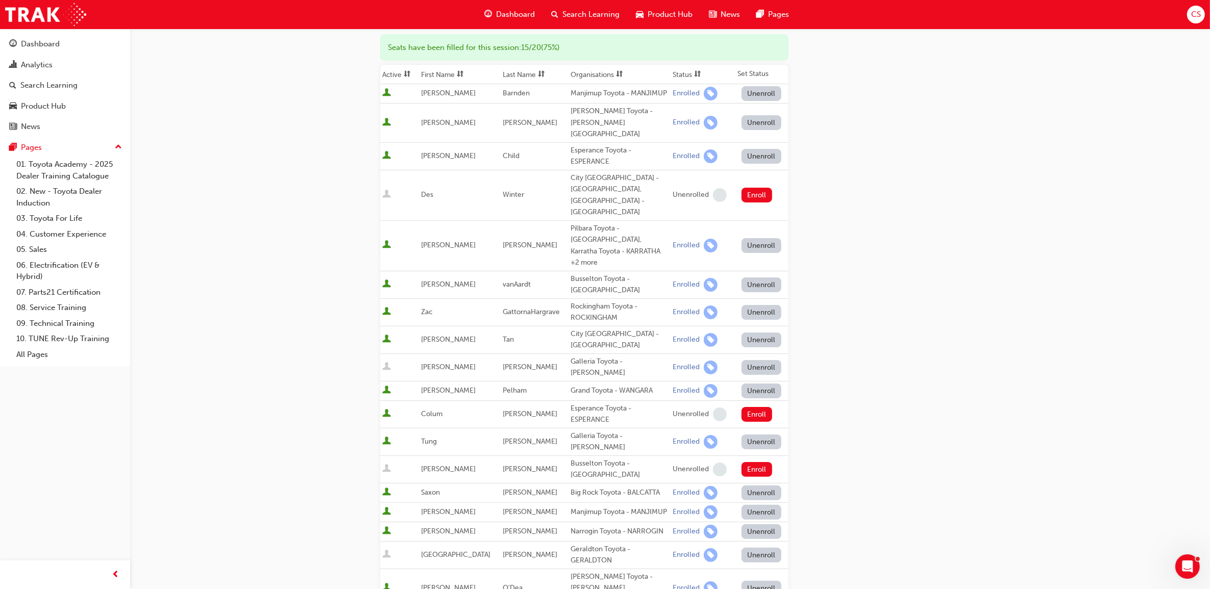
scroll to position [128, 0]
click at [1200, 19] on span "CS" at bounding box center [1196, 15] width 10 height 12
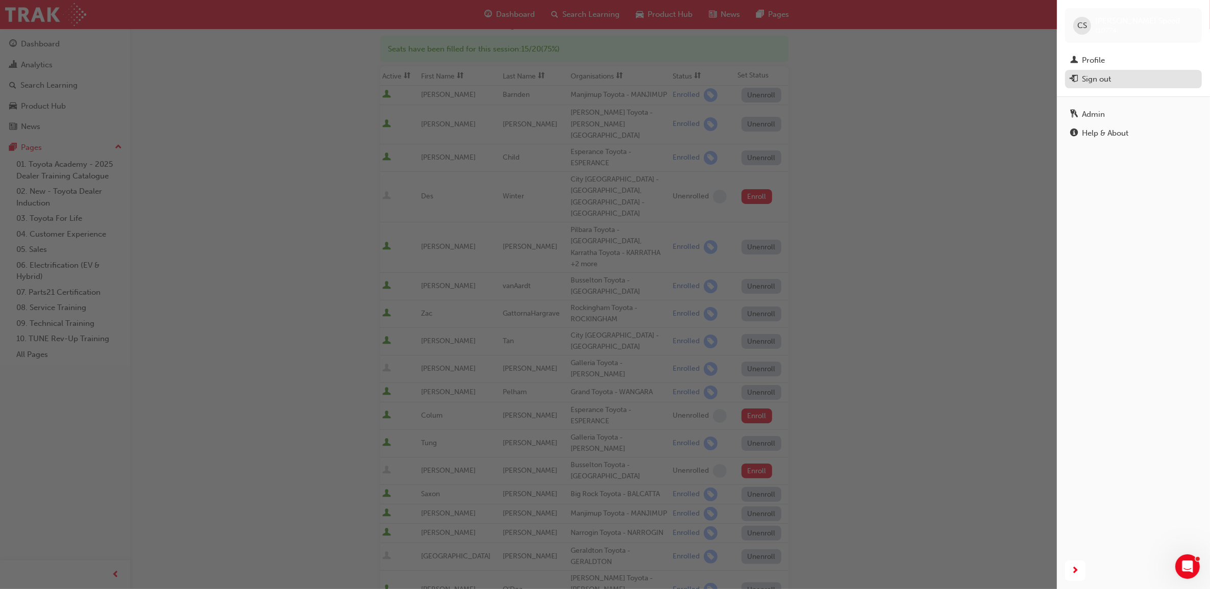
click at [1105, 84] on div "Sign out" at bounding box center [1096, 79] width 29 height 12
